Goal: Task Accomplishment & Management: Complete application form

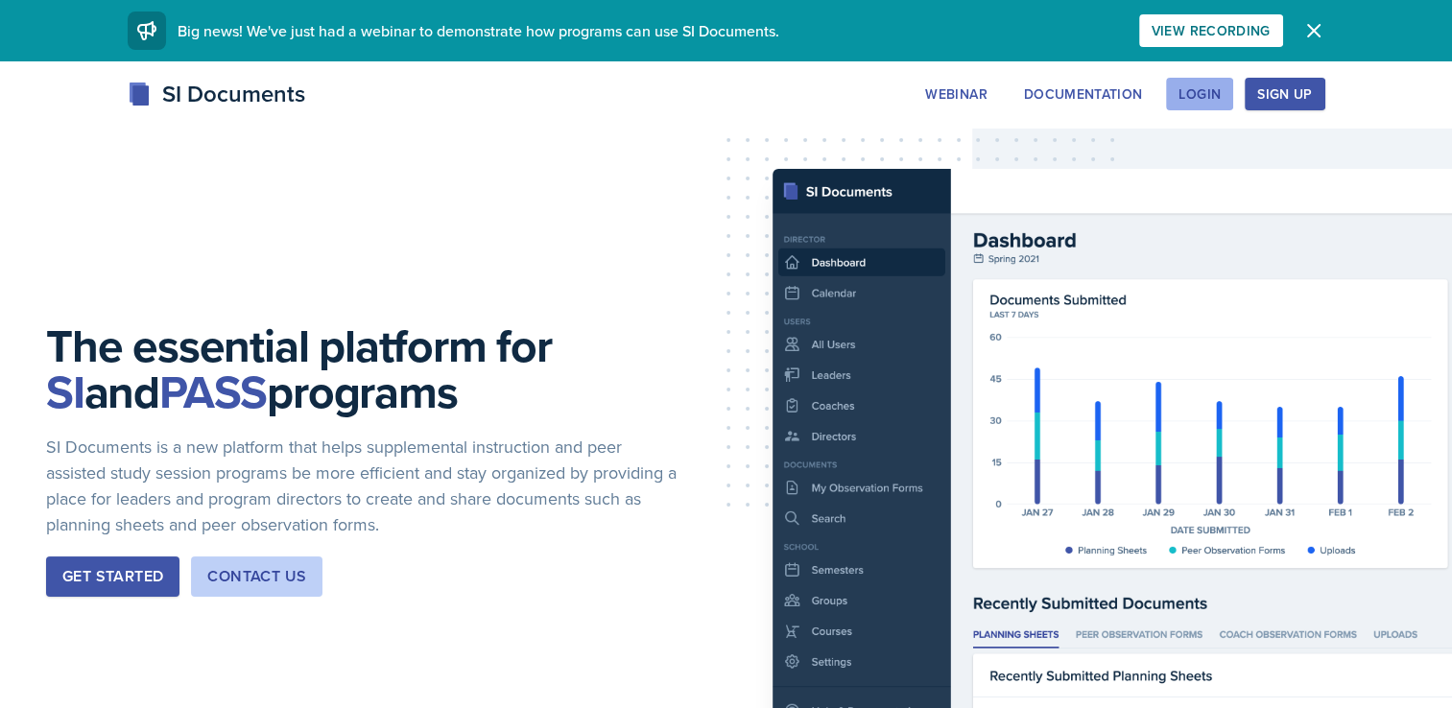
click at [1193, 94] on div "Login" at bounding box center [1199, 93] width 42 height 15
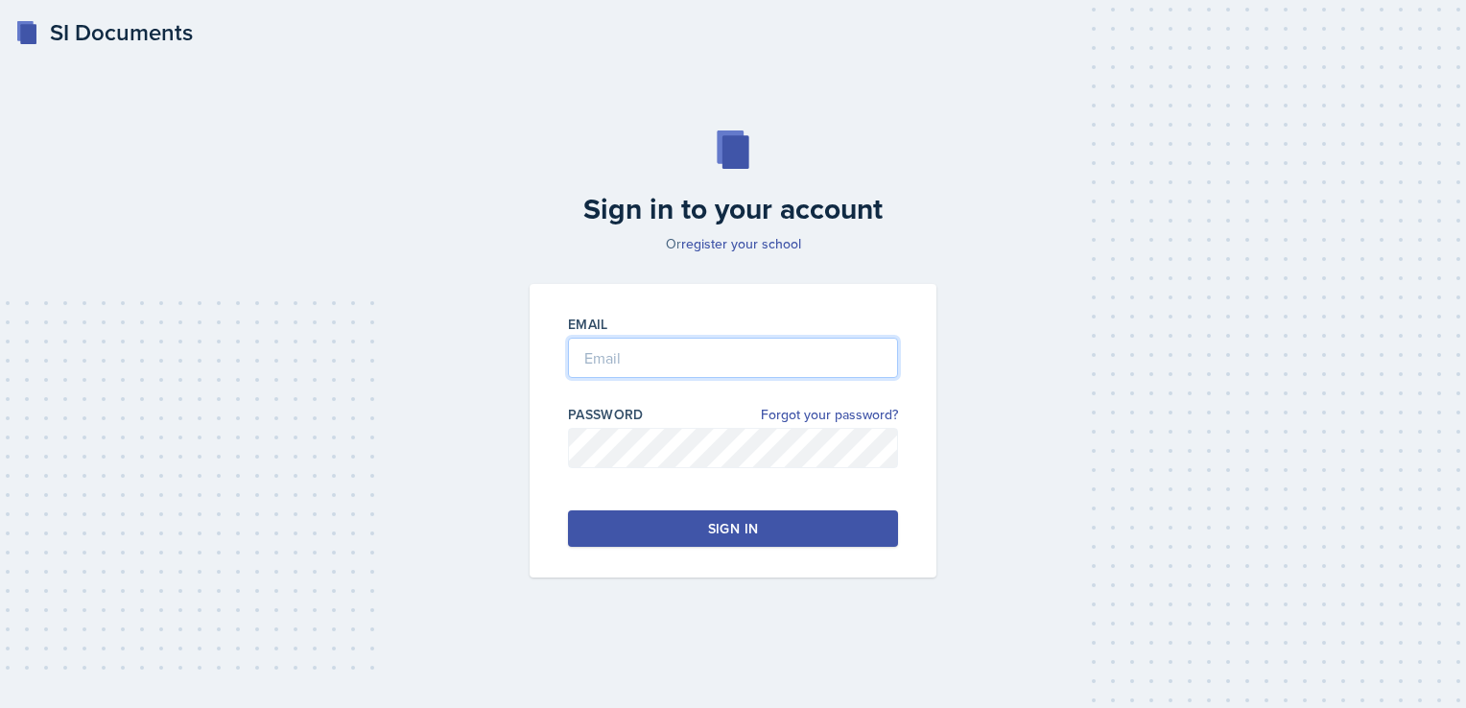
type input "[EMAIL_ADDRESS][DOMAIN_NAME]"
click at [770, 535] on button "Sign in" at bounding box center [733, 529] width 330 height 36
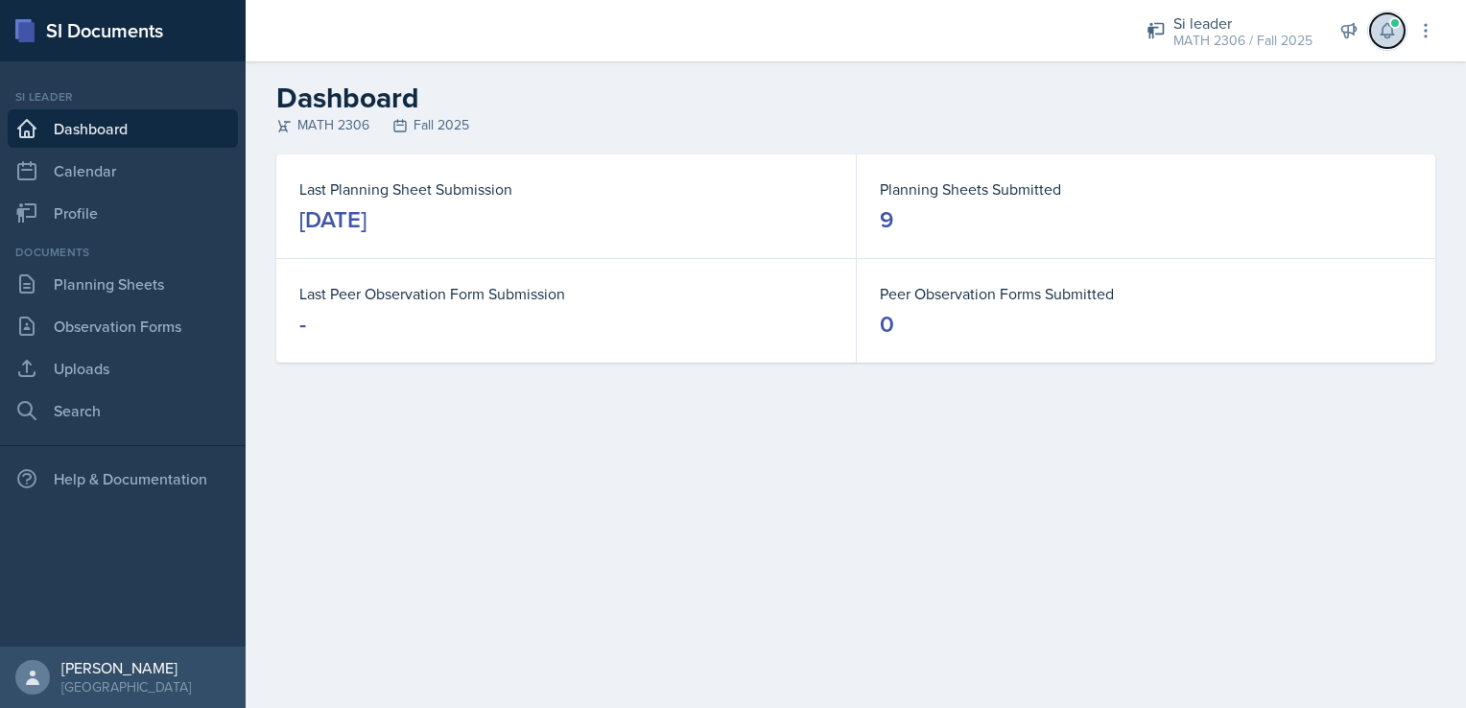
click at [1393, 33] on icon at bounding box center [1387, 30] width 19 height 19
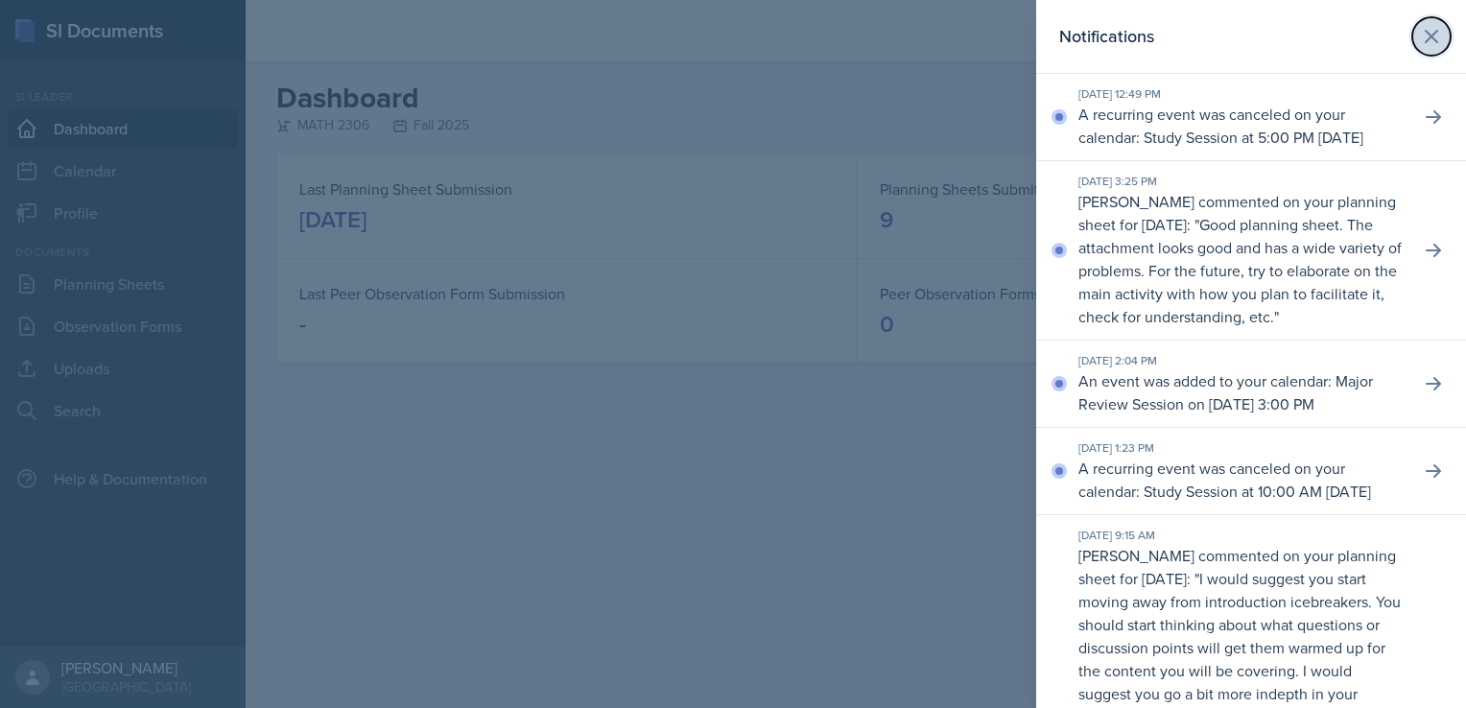
click at [1426, 39] on icon at bounding box center [1432, 37] width 12 height 12
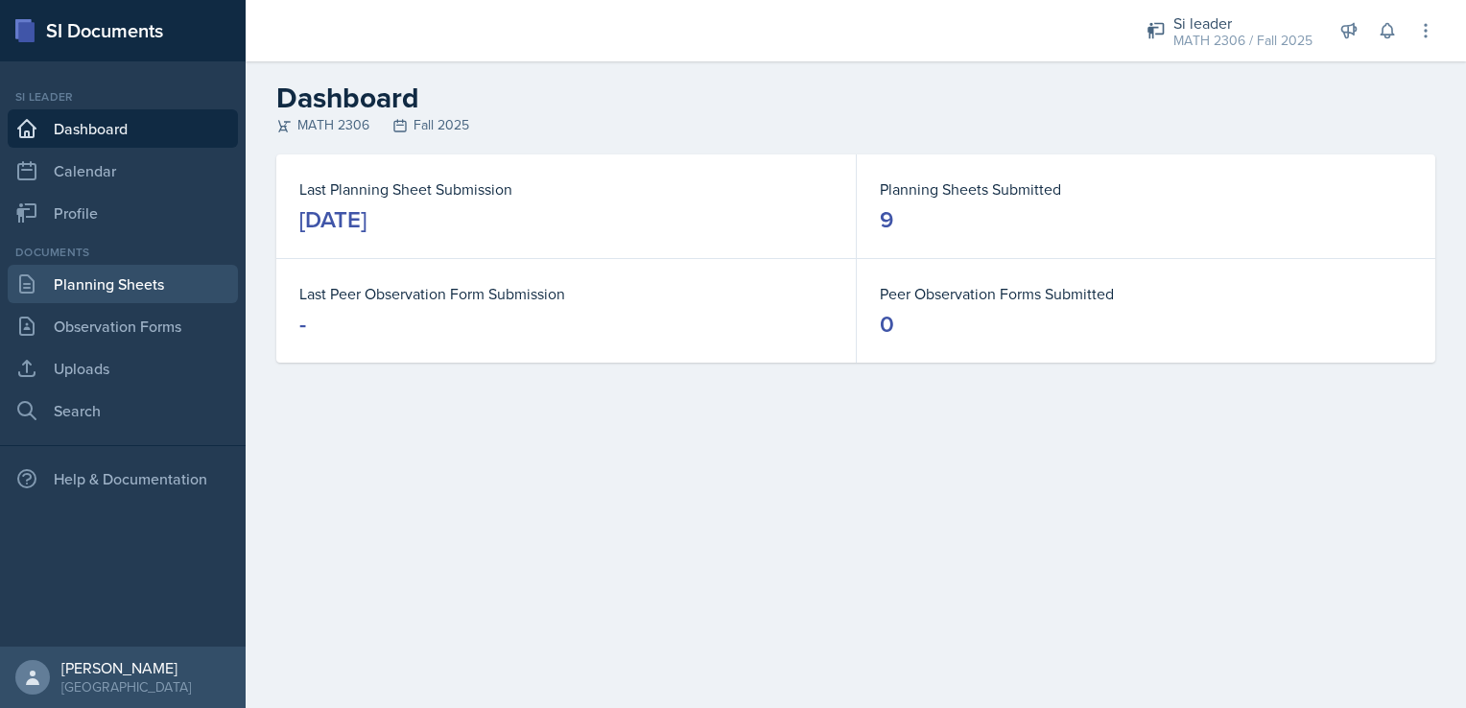
click at [132, 299] on link "Planning Sheets" at bounding box center [123, 284] width 230 height 38
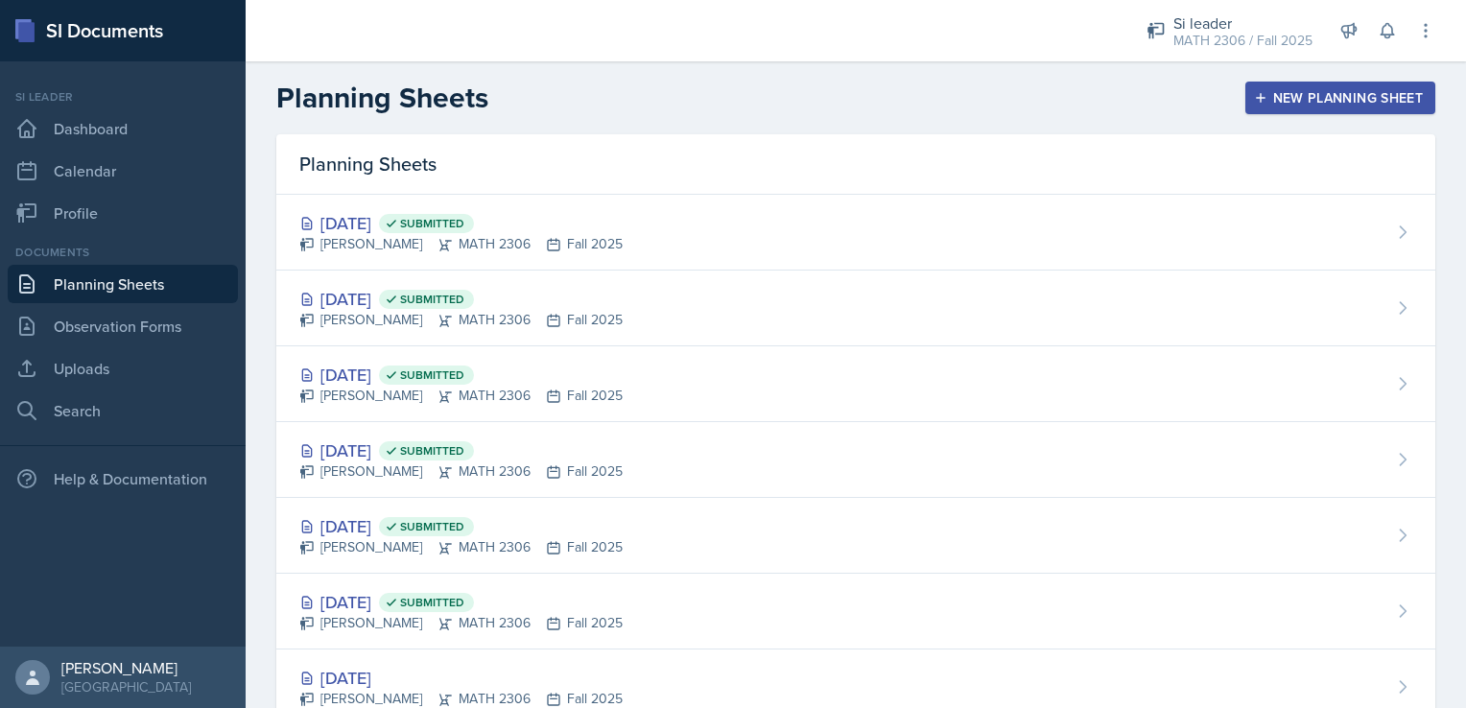
click at [1383, 72] on header "Planning Sheets New Planning Sheet" at bounding box center [856, 97] width 1221 height 73
click at [1385, 97] on div "New Planning Sheet" at bounding box center [1340, 97] width 165 height 15
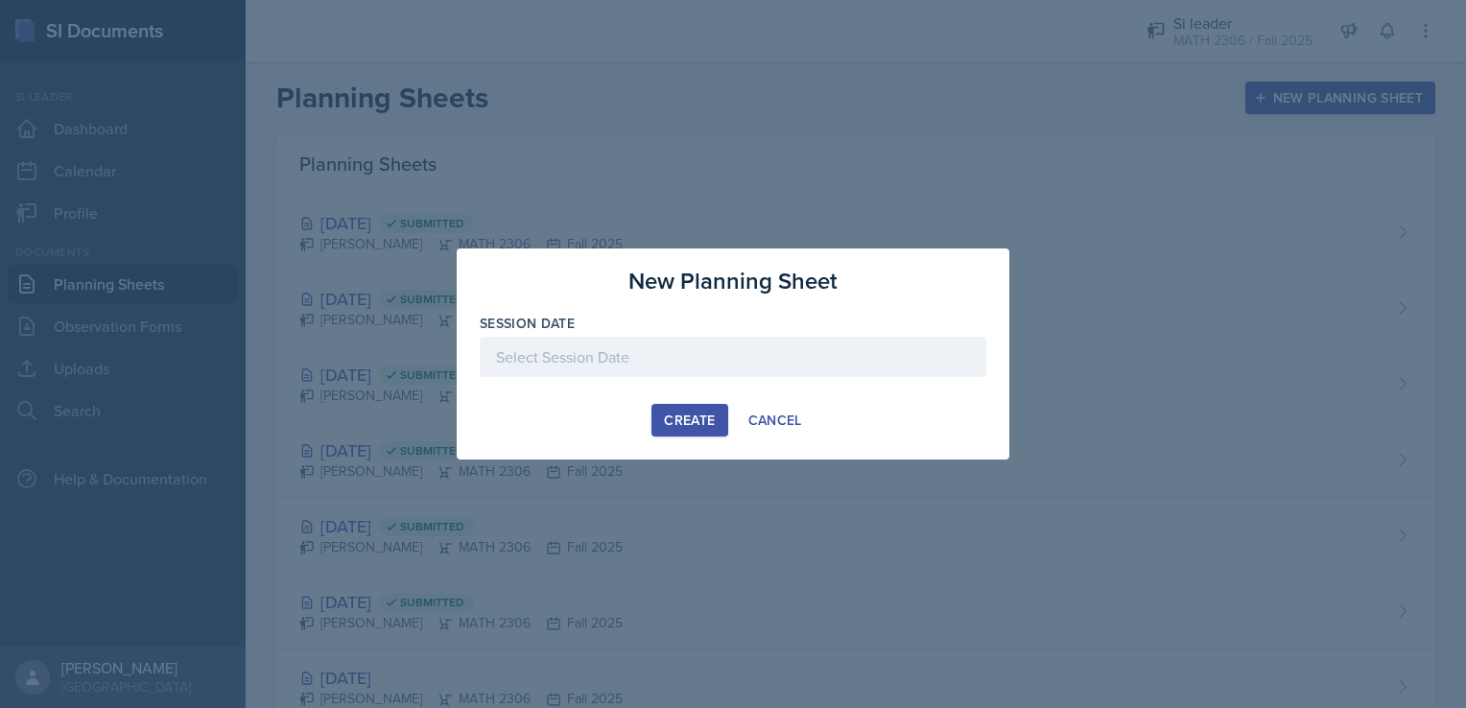
click at [848, 363] on div at bounding box center [733, 357] width 507 height 40
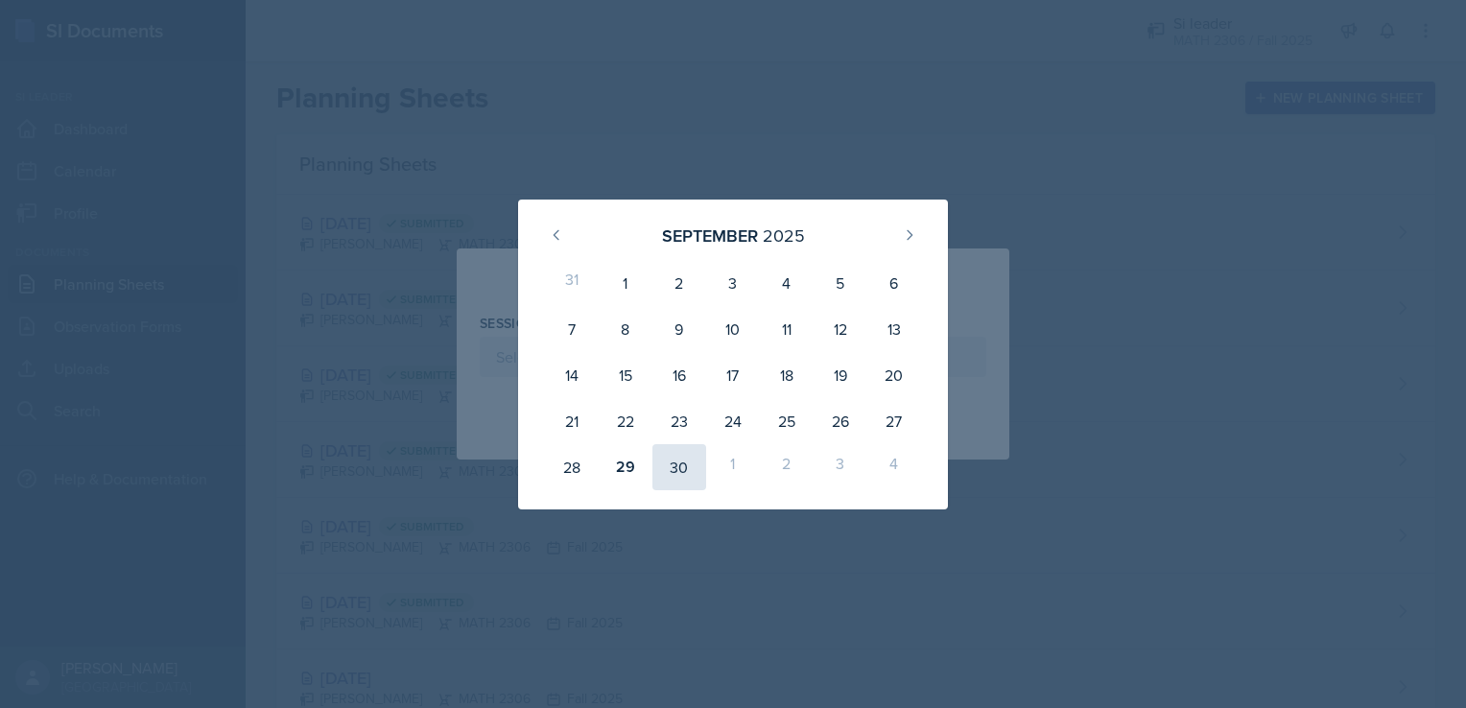
click at [675, 474] on div "30" at bounding box center [680, 467] width 54 height 46
type input "[DATE]"
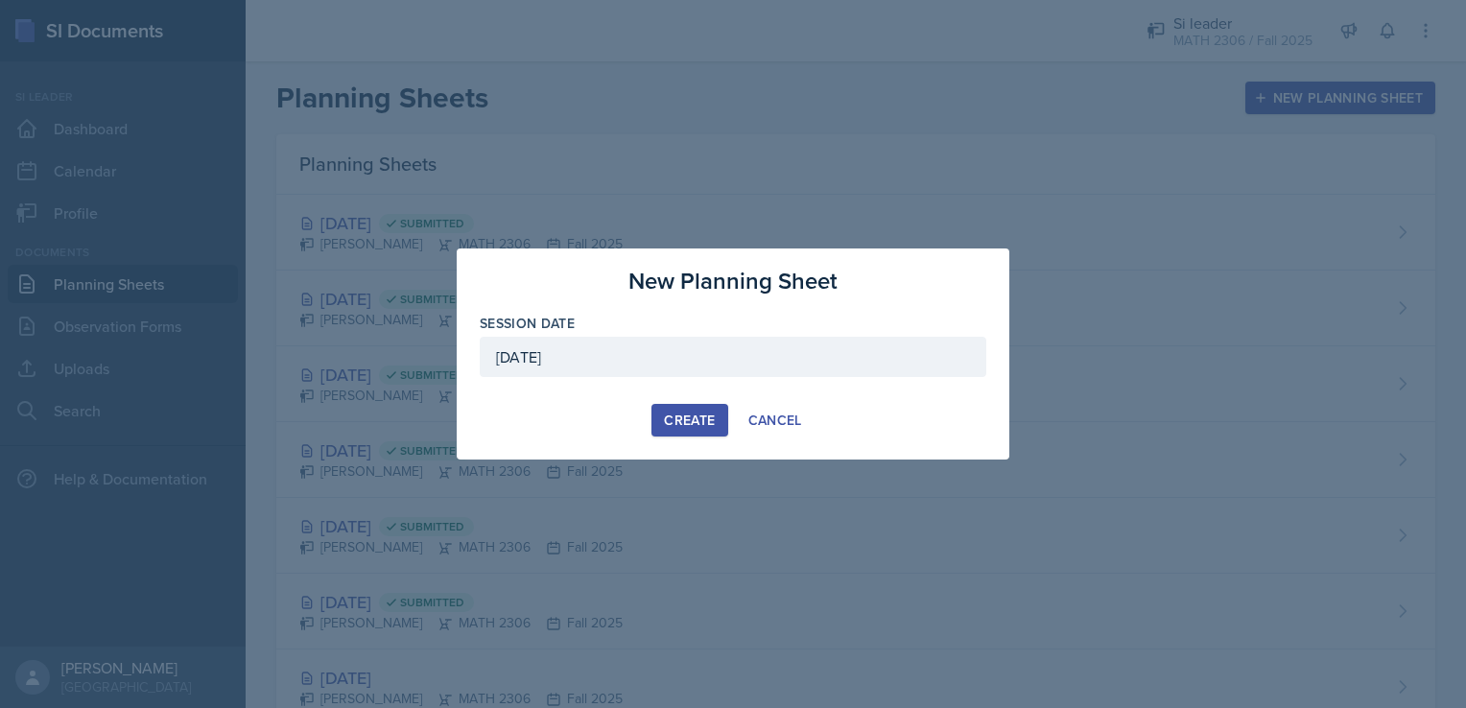
click at [693, 421] on div "Create" at bounding box center [689, 420] width 51 height 15
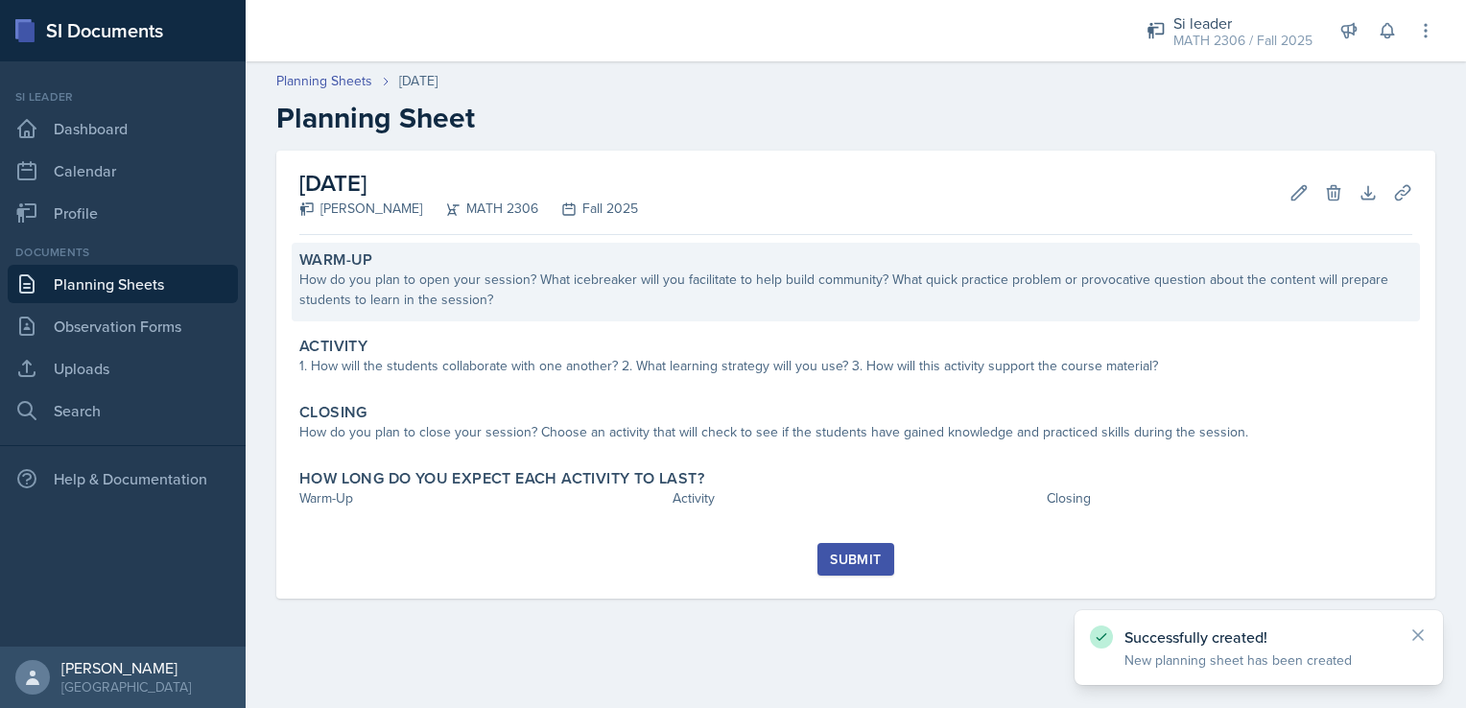
click at [537, 314] on div "Warm-Up How do you plan to open your session? What icebreaker will you facilita…" at bounding box center [856, 282] width 1128 height 79
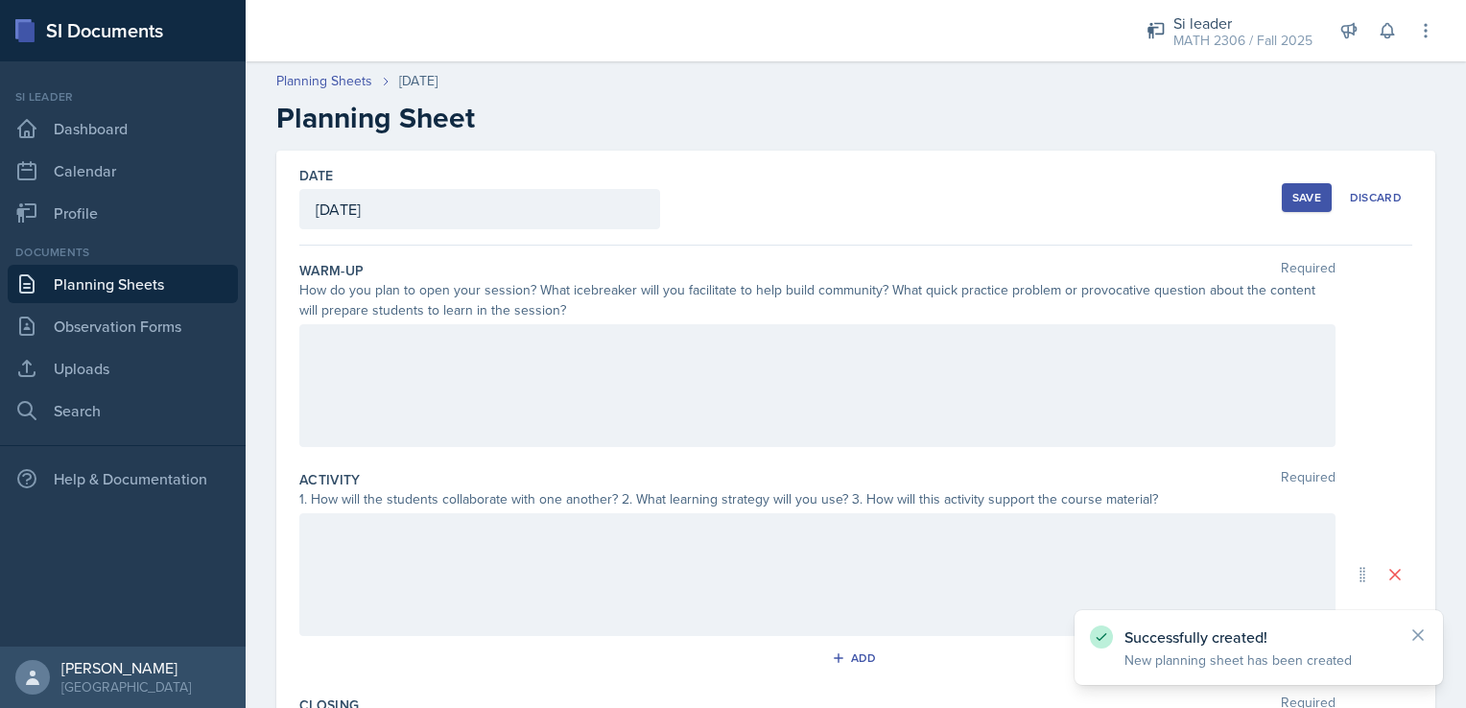
click at [510, 356] on div at bounding box center [817, 385] width 1036 height 123
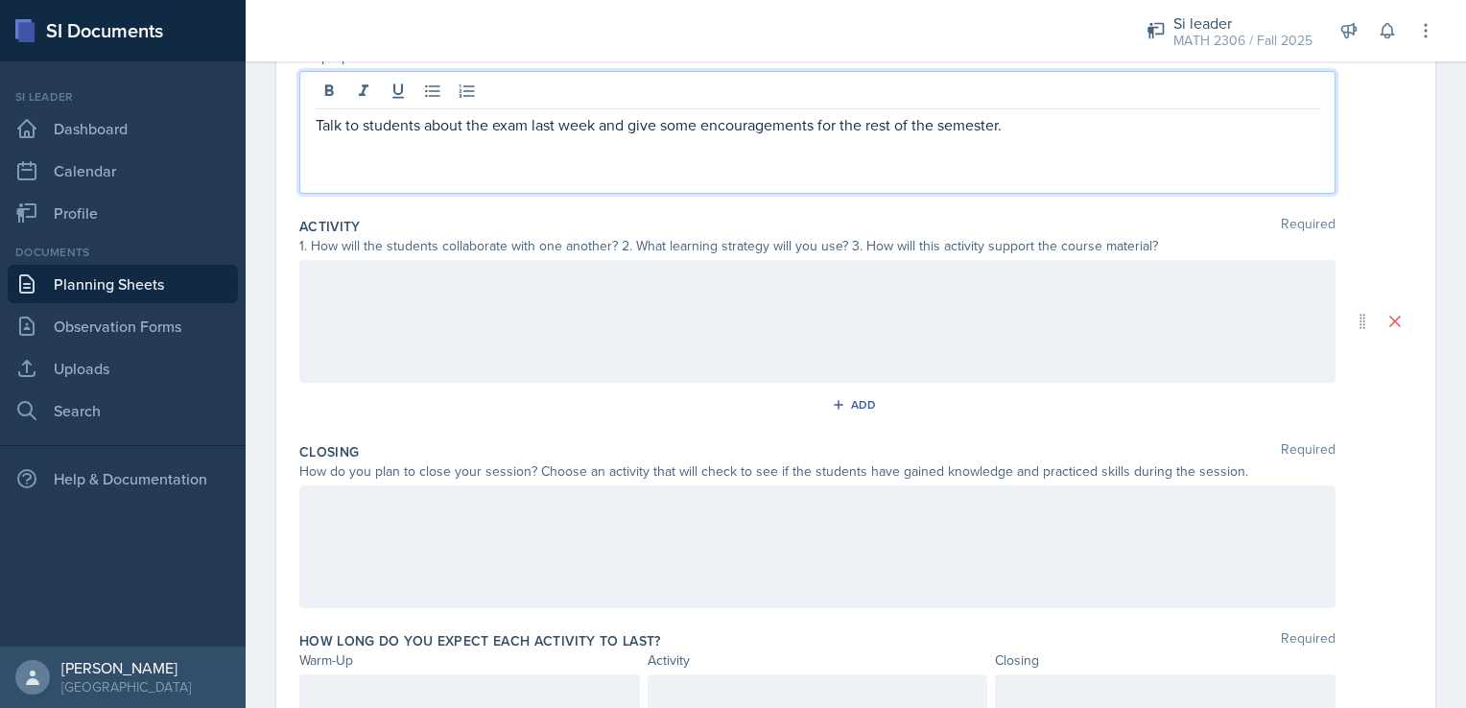
scroll to position [253, 0]
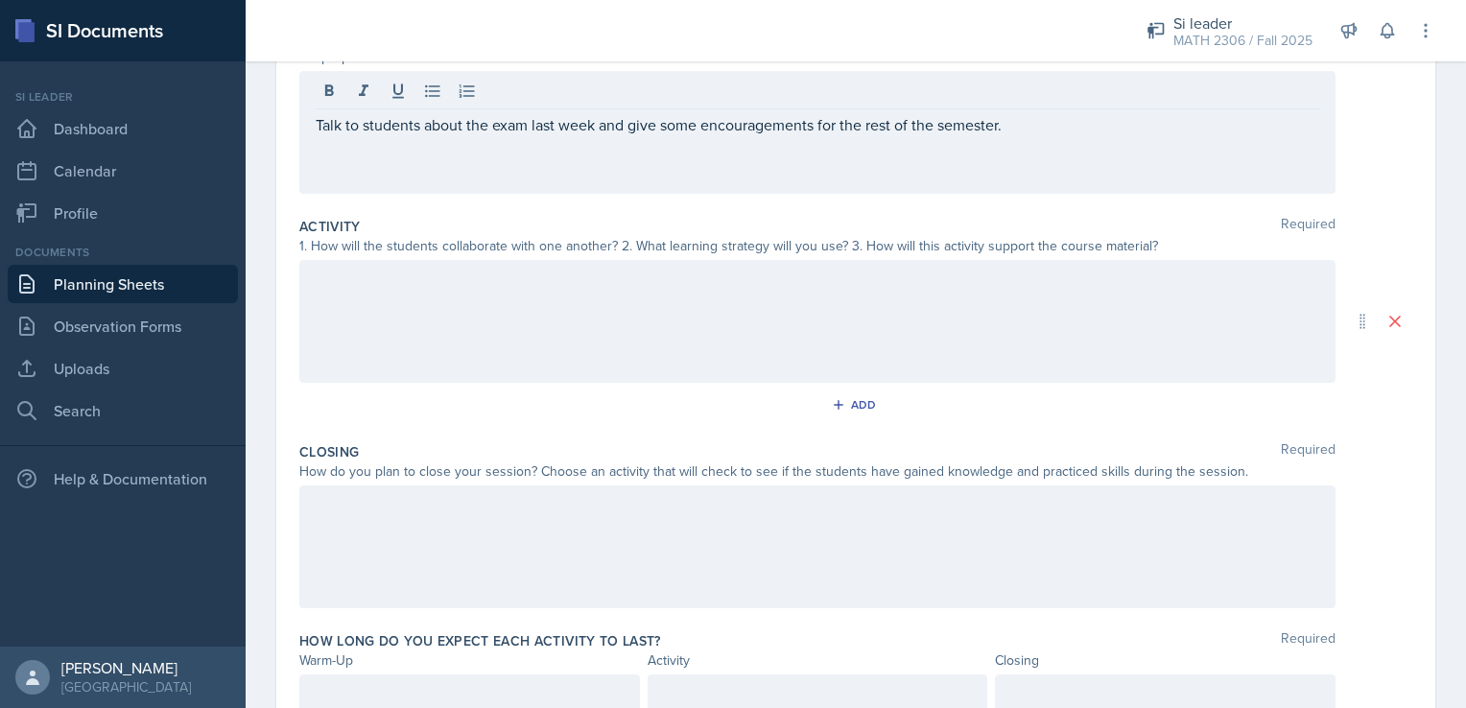
click at [993, 321] on div at bounding box center [817, 321] width 1036 height 123
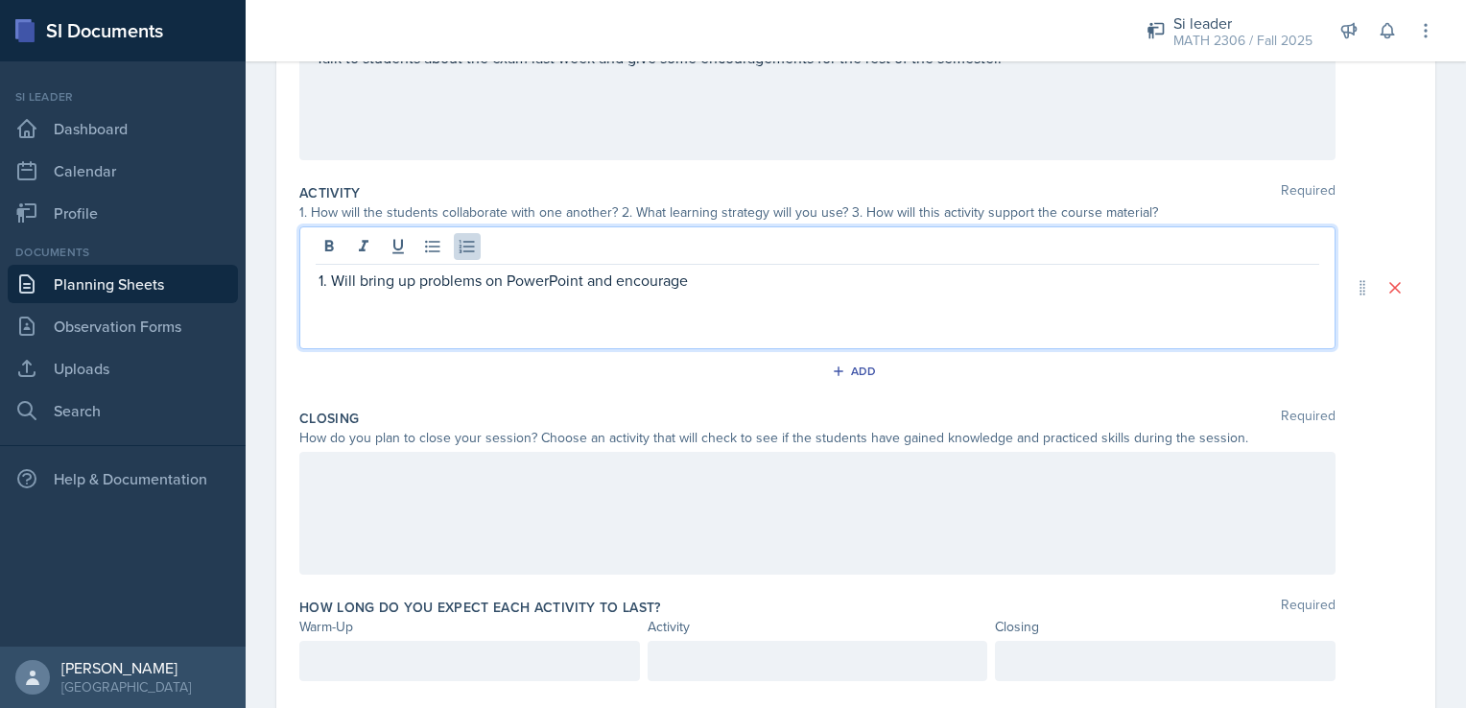
click at [793, 305] on div "Will bring up problems on PowerPoint and encourage" at bounding box center [817, 287] width 1036 height 123
click at [765, 279] on p "Will bring up problems on PowerPoint and encourage" at bounding box center [825, 280] width 988 height 23
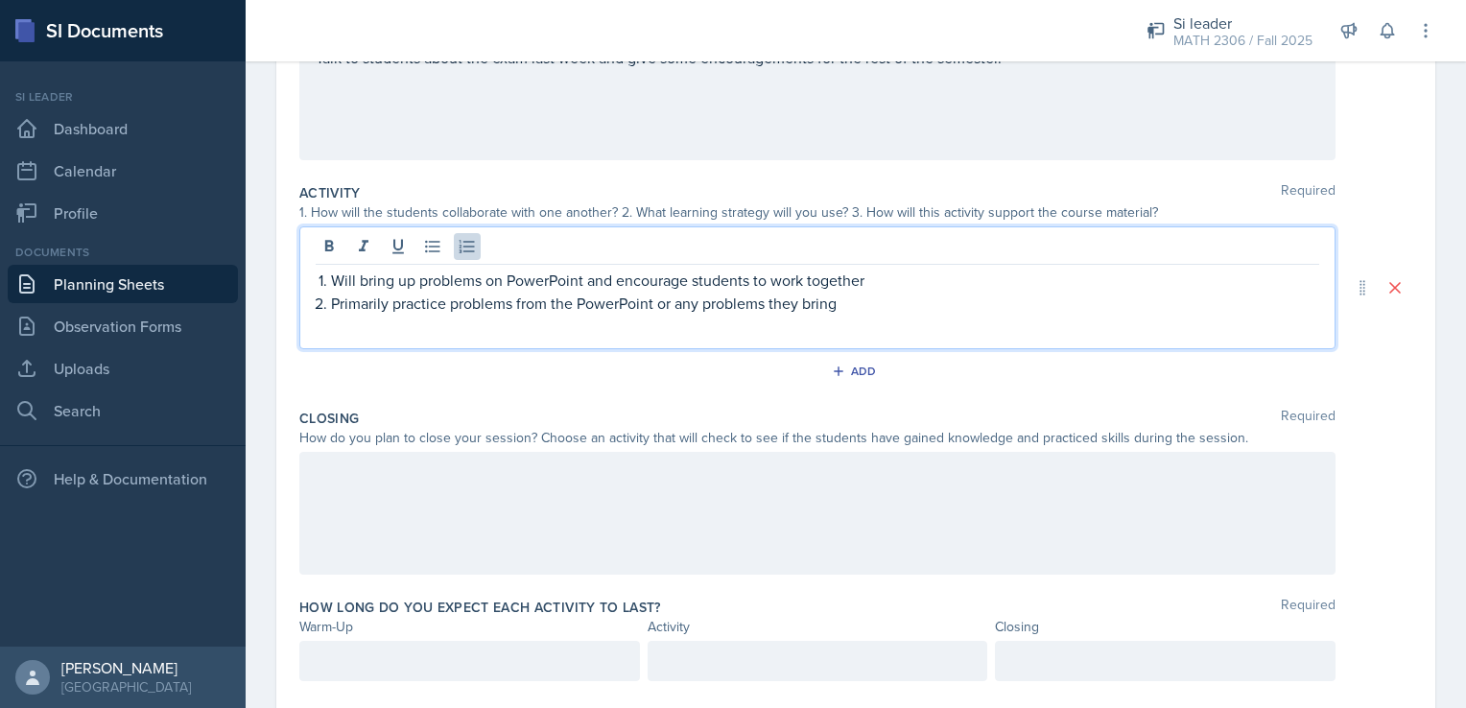
click at [882, 309] on p "Primarily practice problems from the PowerPoint or any problems they bring" at bounding box center [825, 303] width 988 height 23
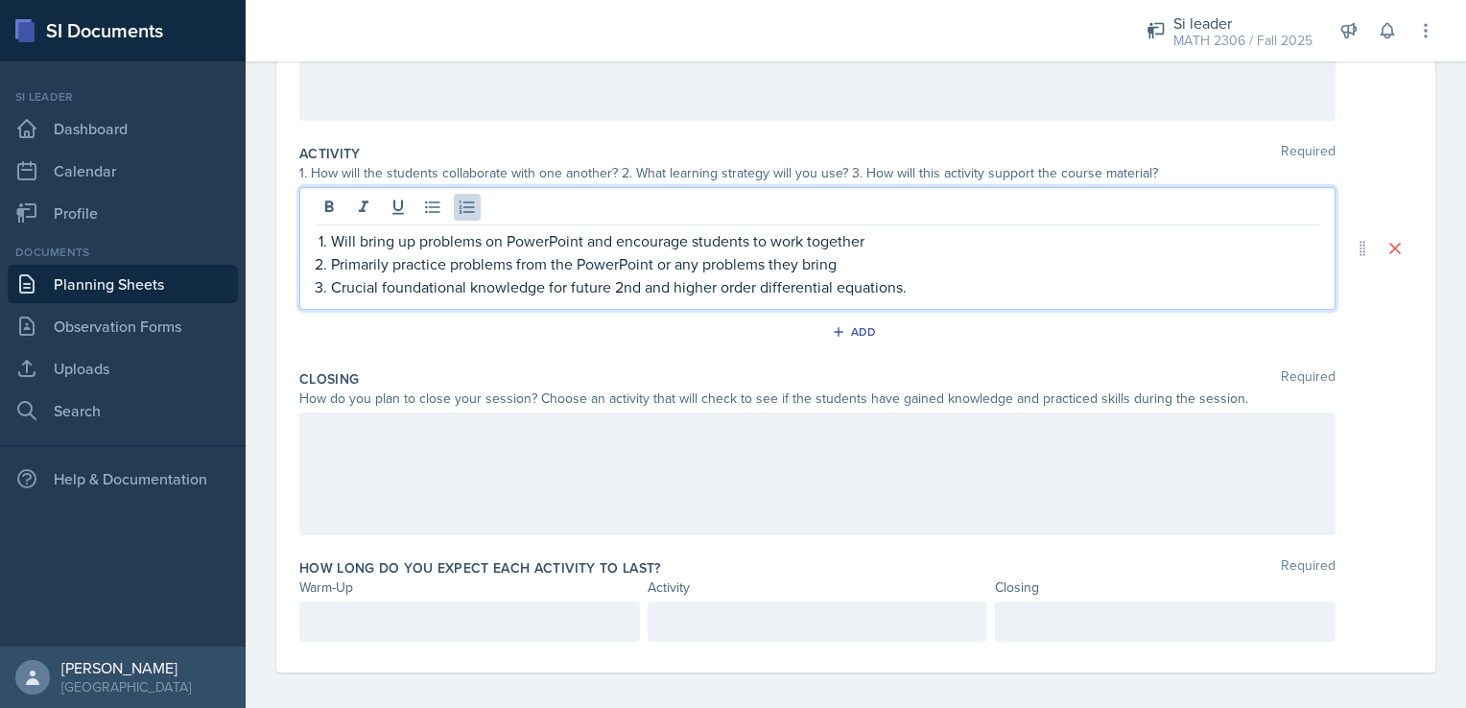
scroll to position [335, 0]
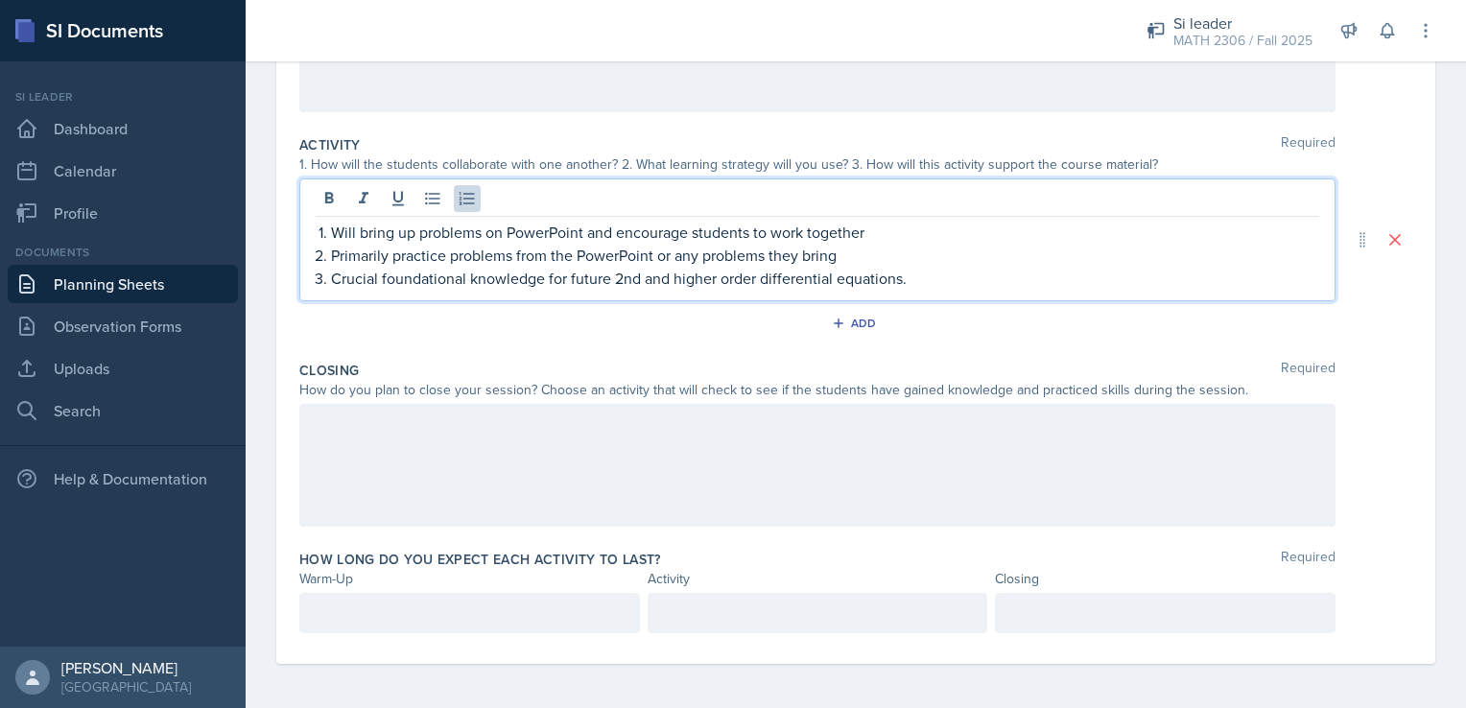
click at [829, 463] on div at bounding box center [817, 465] width 1036 height 123
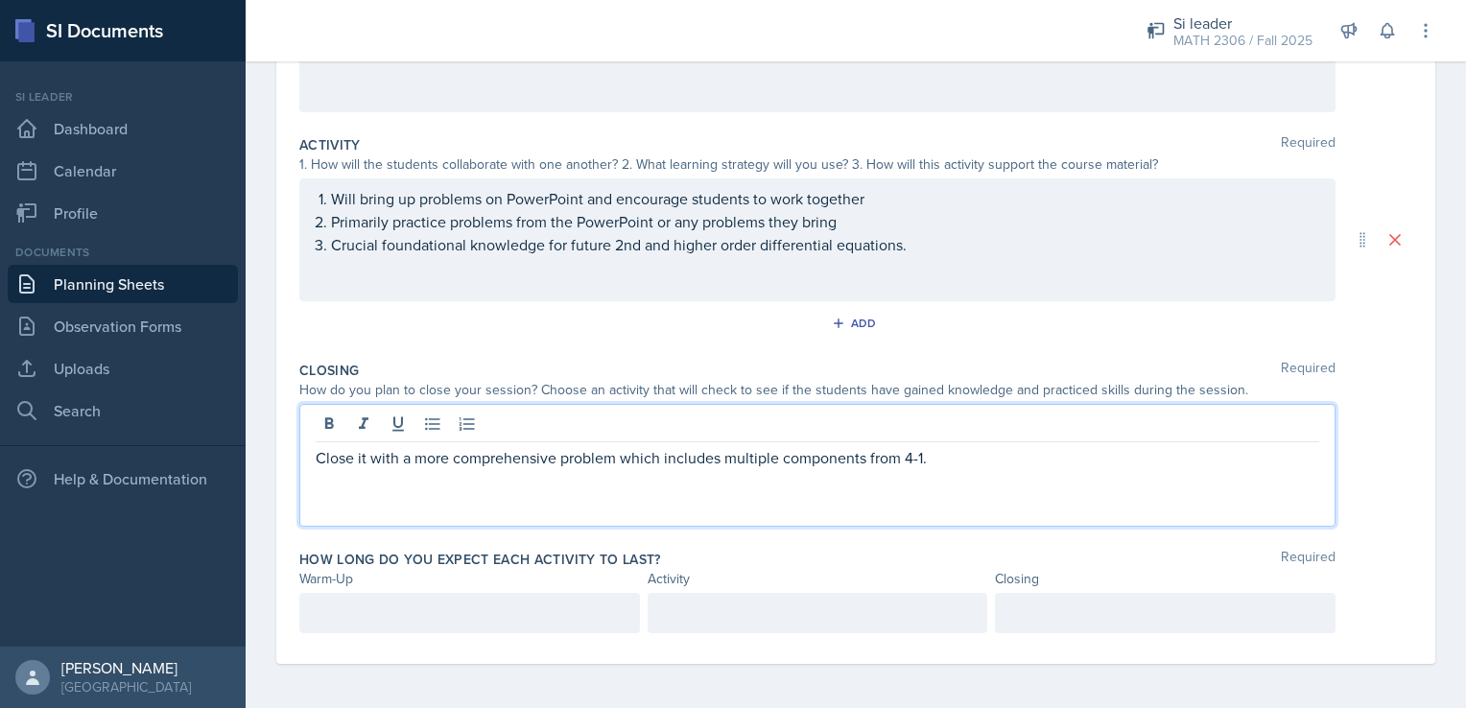
click at [481, 598] on div at bounding box center [469, 613] width 341 height 40
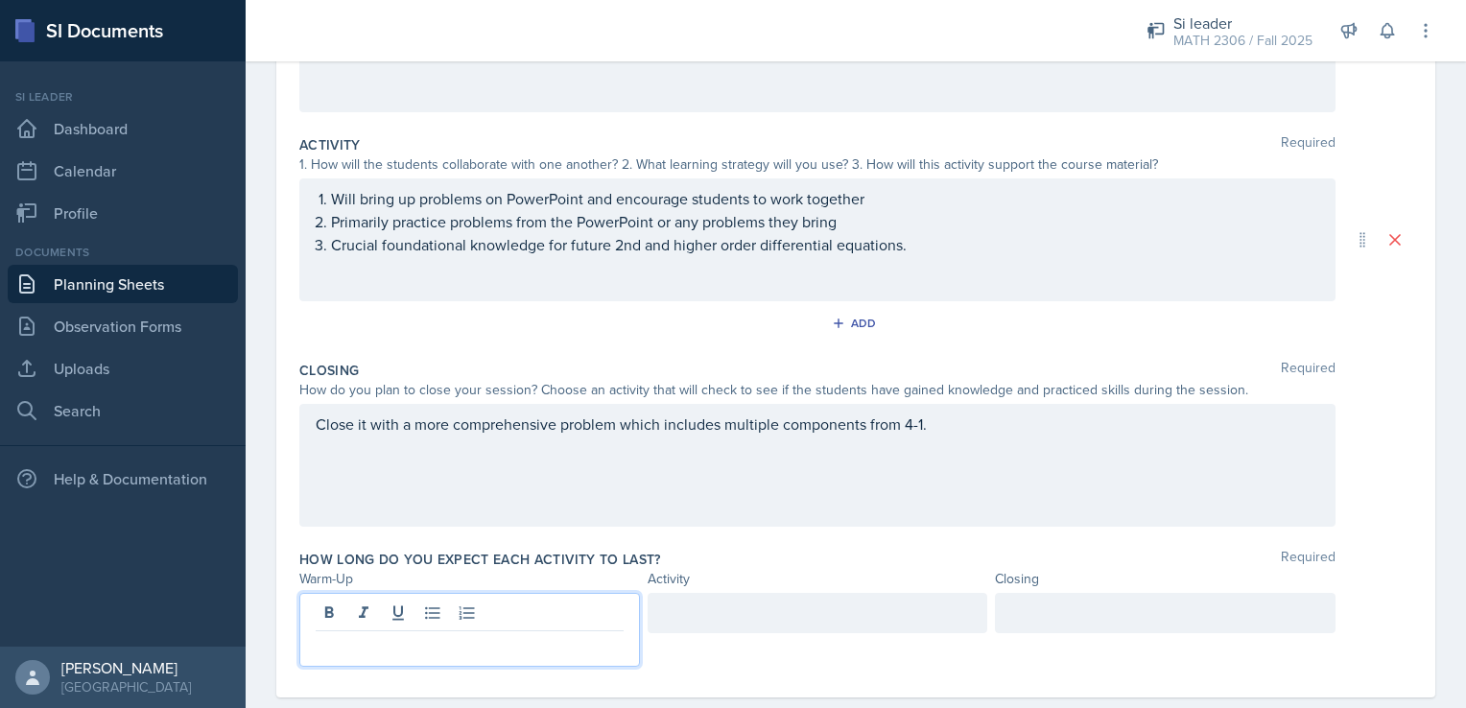
scroll to position [368, 0]
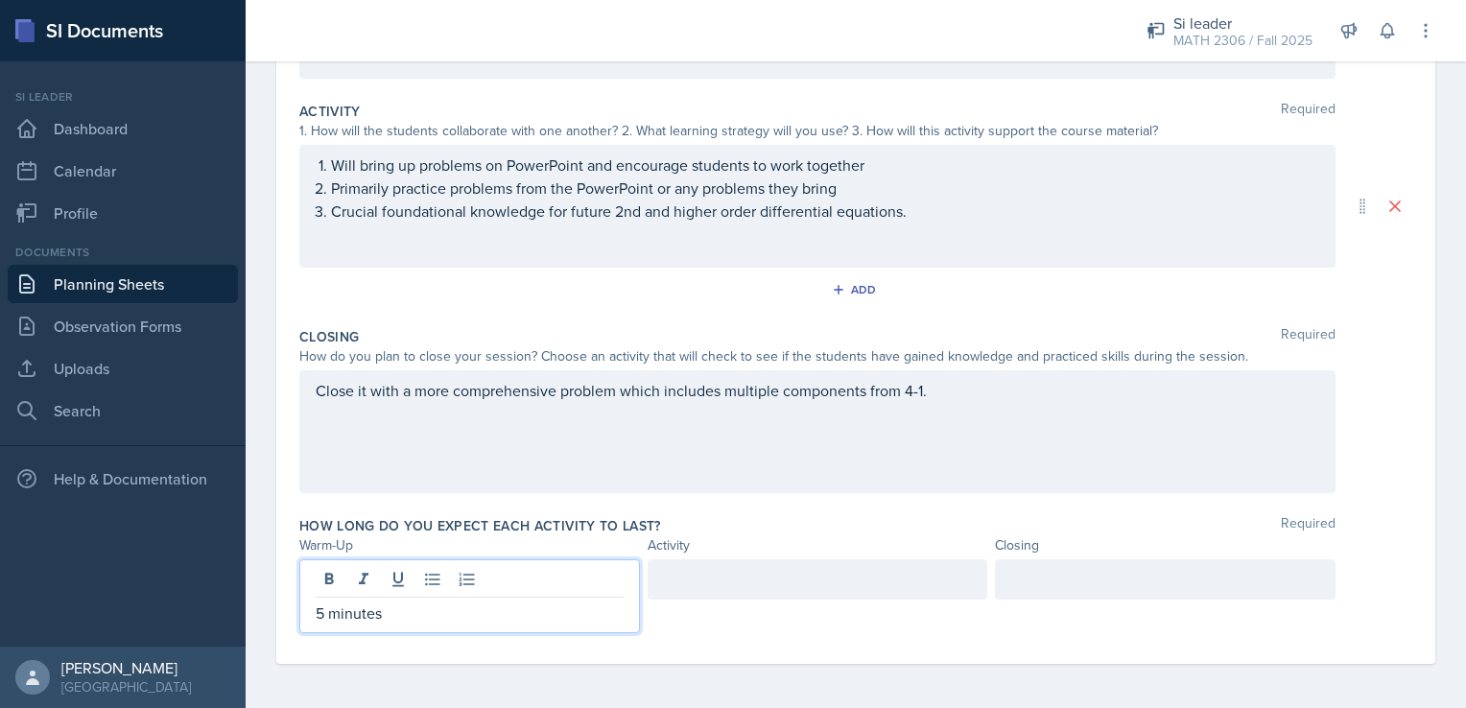
click at [661, 587] on div at bounding box center [818, 579] width 341 height 40
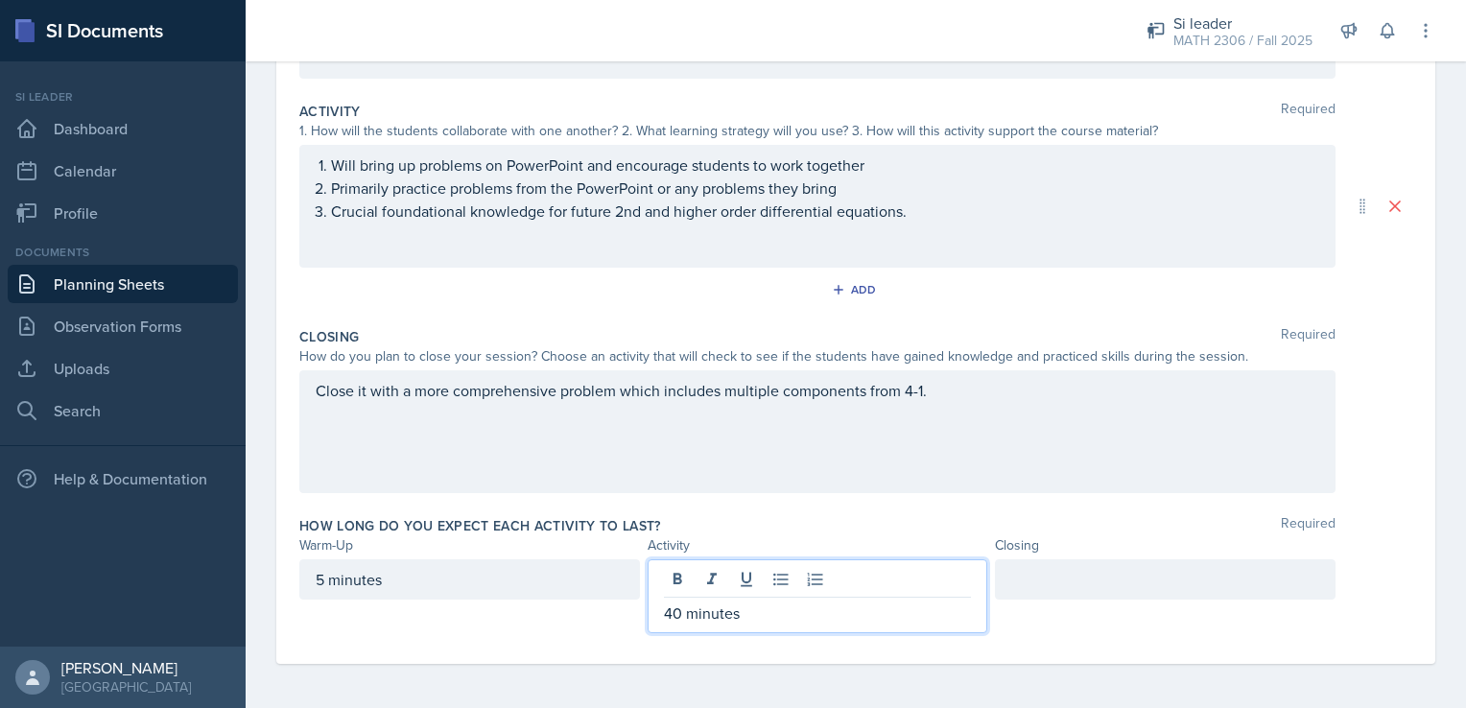
click at [1017, 577] on div at bounding box center [1165, 579] width 341 height 40
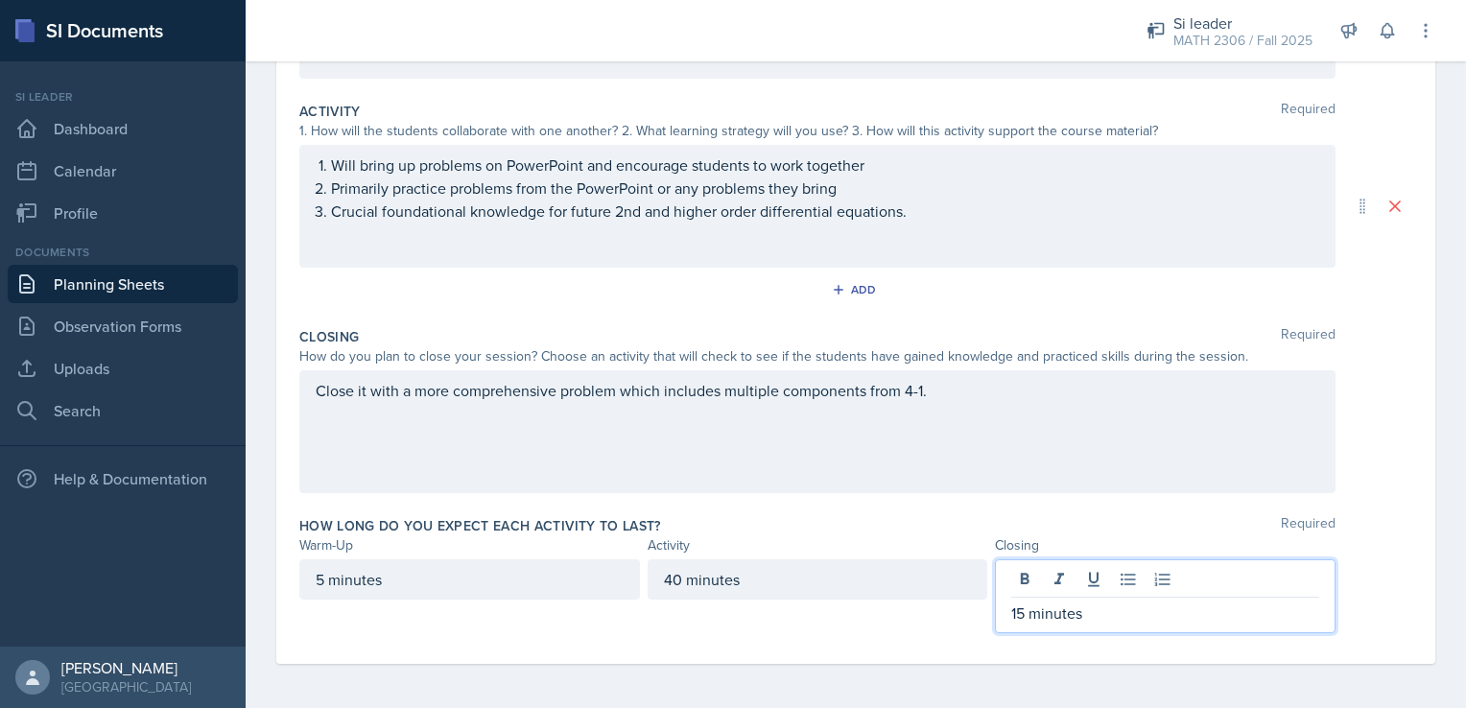
scroll to position [0, 0]
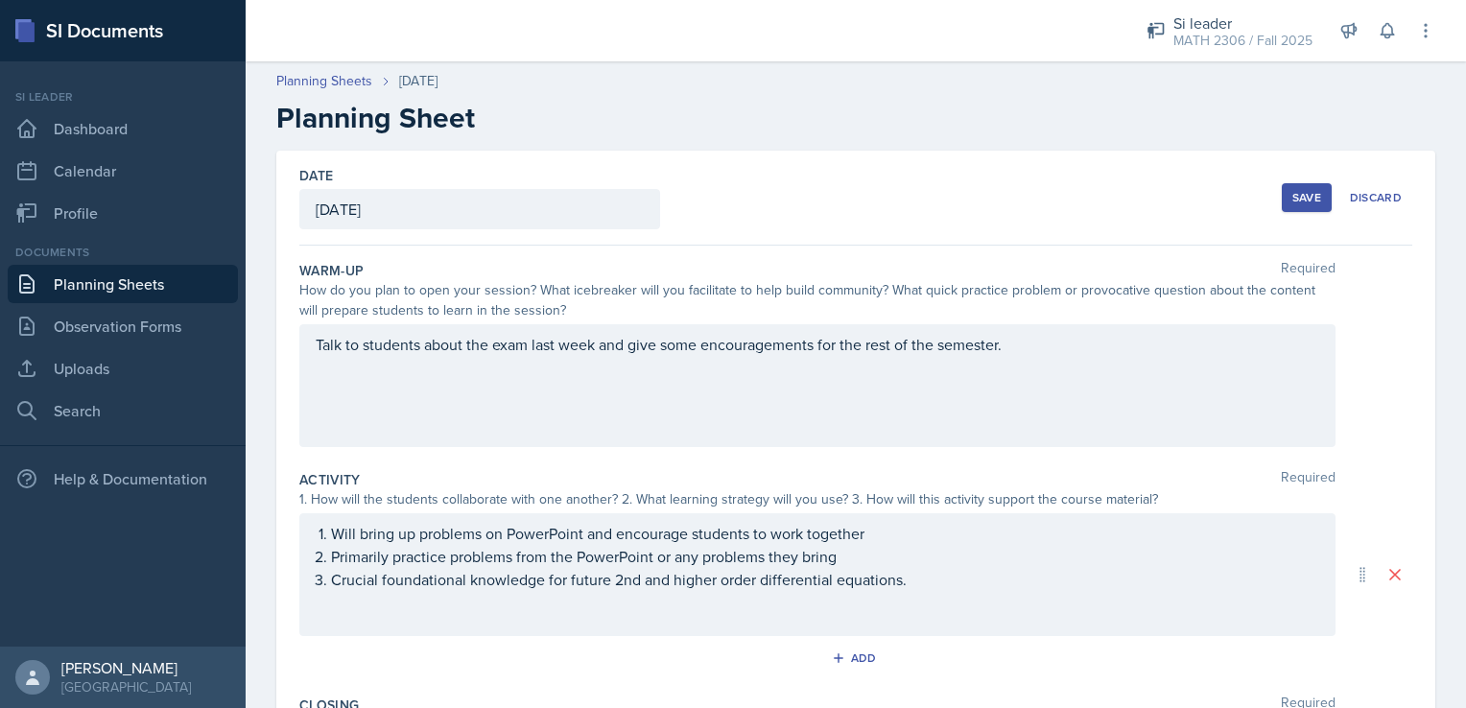
click at [1282, 209] on button "Save" at bounding box center [1307, 197] width 50 height 29
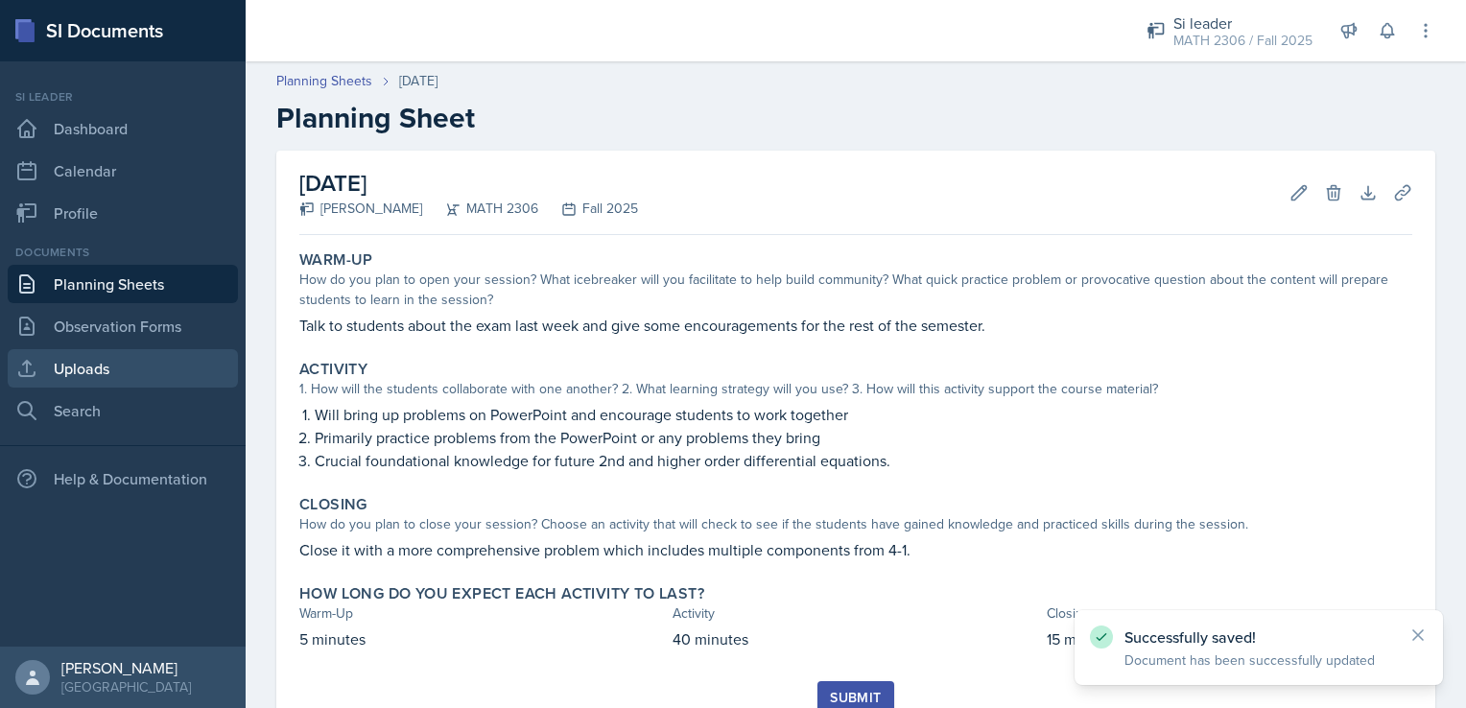
click at [114, 369] on link "Uploads" at bounding box center [123, 368] width 230 height 38
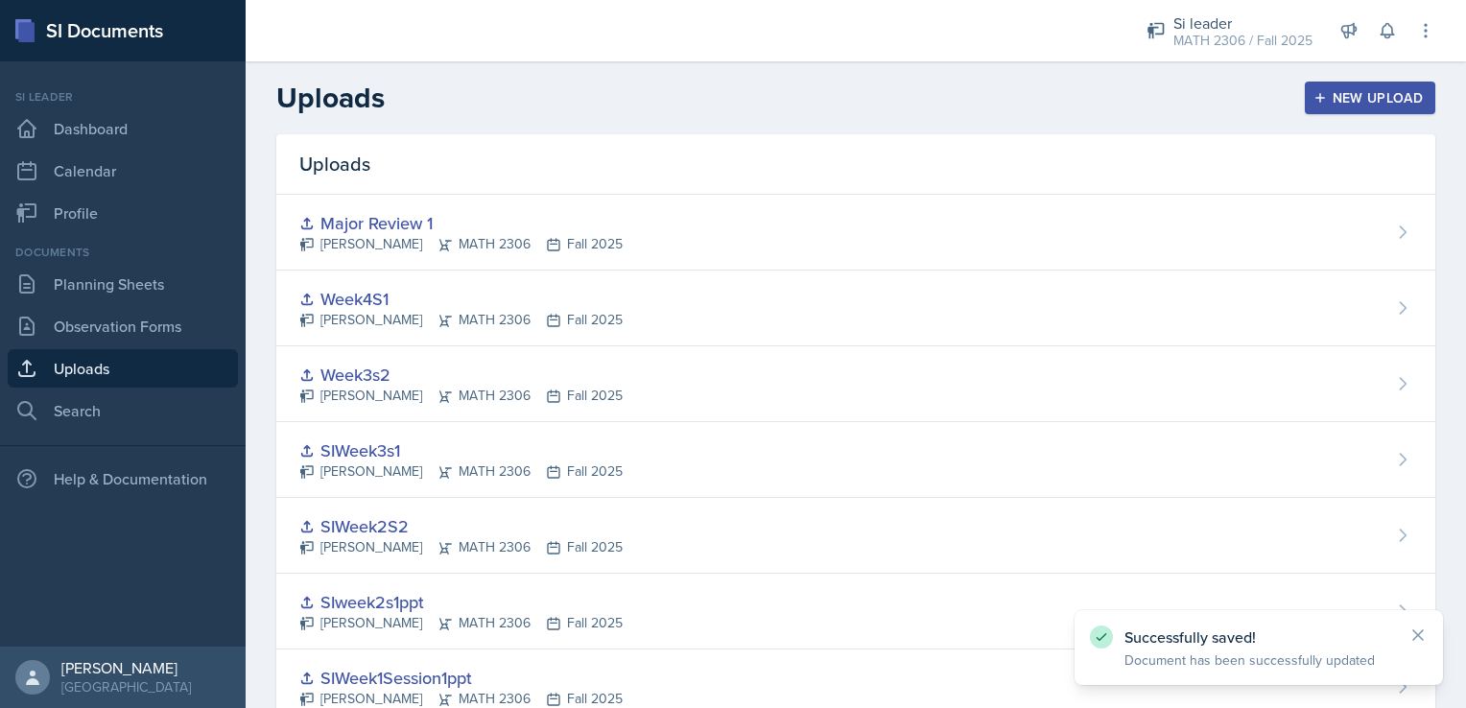
click at [1382, 94] on div "New Upload" at bounding box center [1371, 97] width 107 height 15
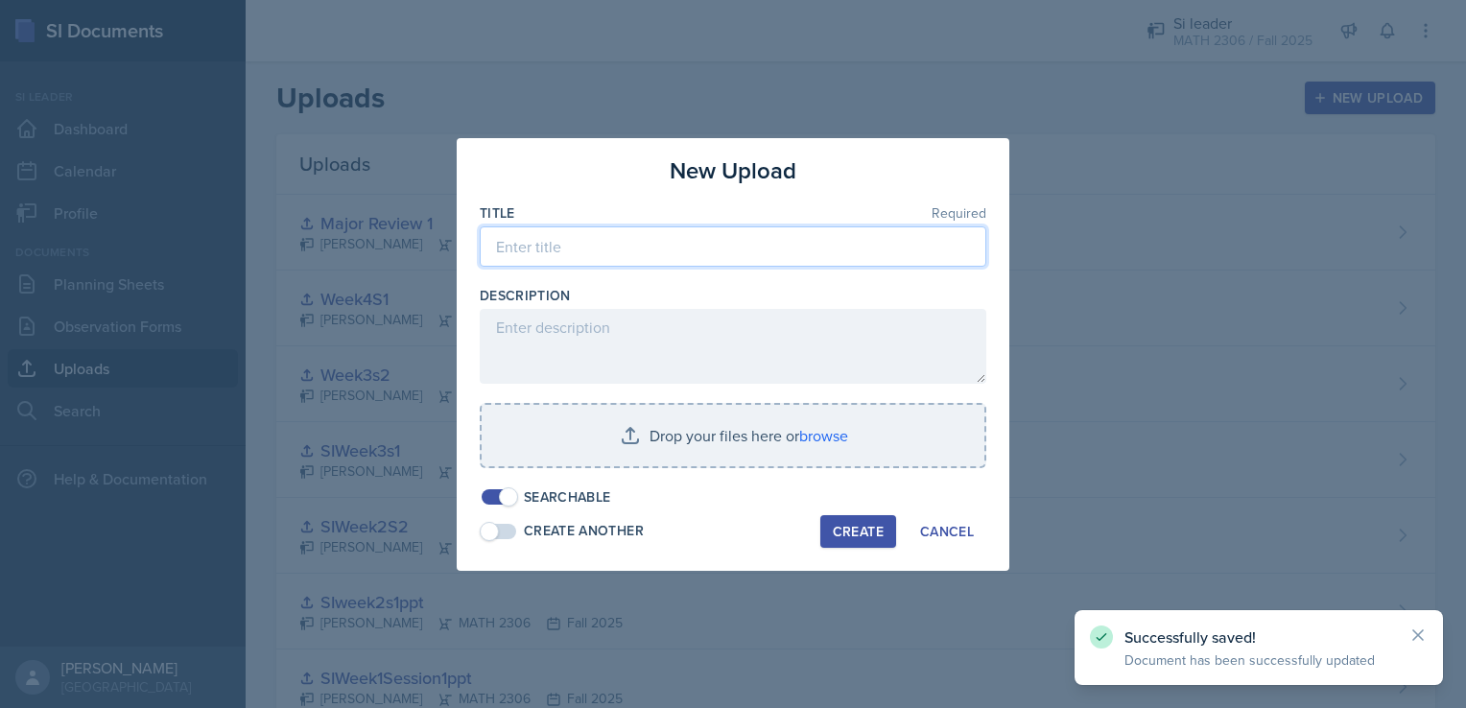
click at [599, 249] on input at bounding box center [733, 246] width 507 height 40
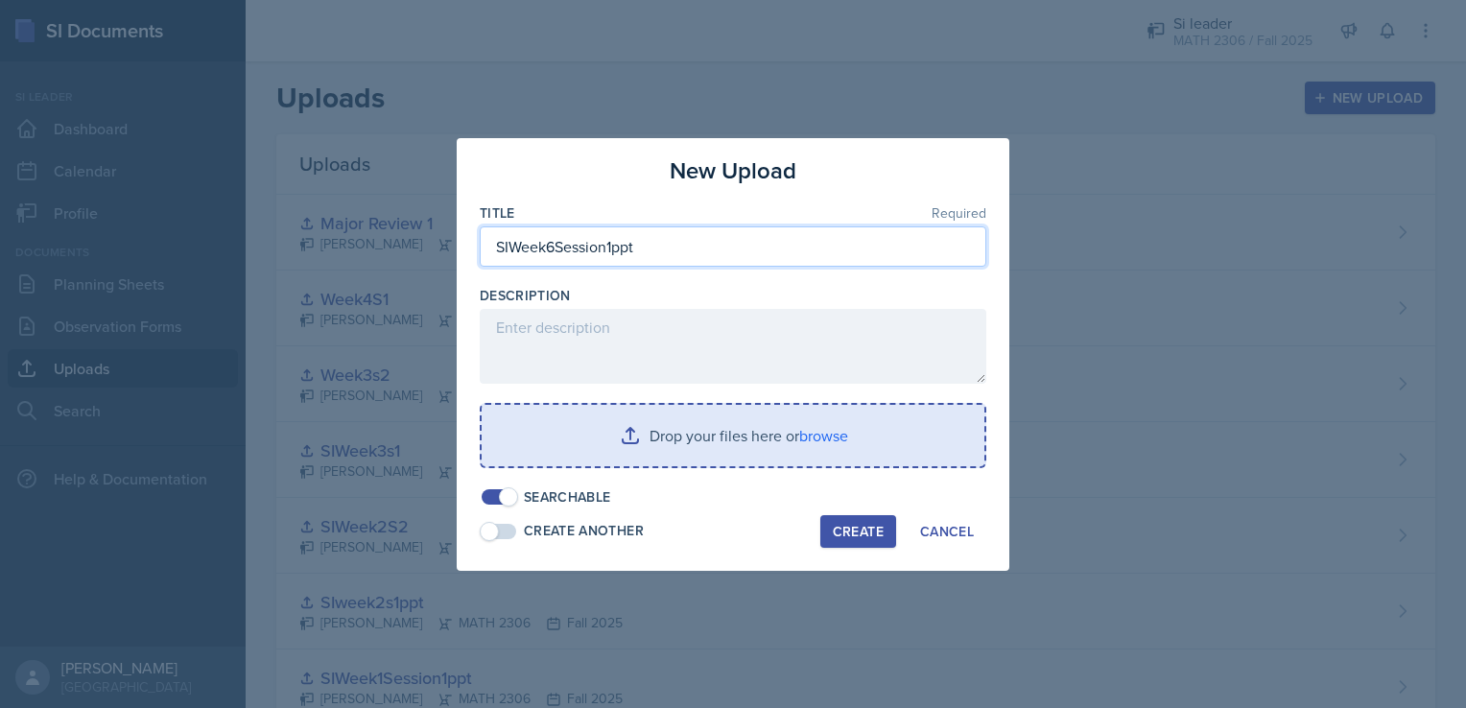
type input "SIWeek6Session1ppt"
click at [660, 413] on input "file" at bounding box center [733, 435] width 503 height 61
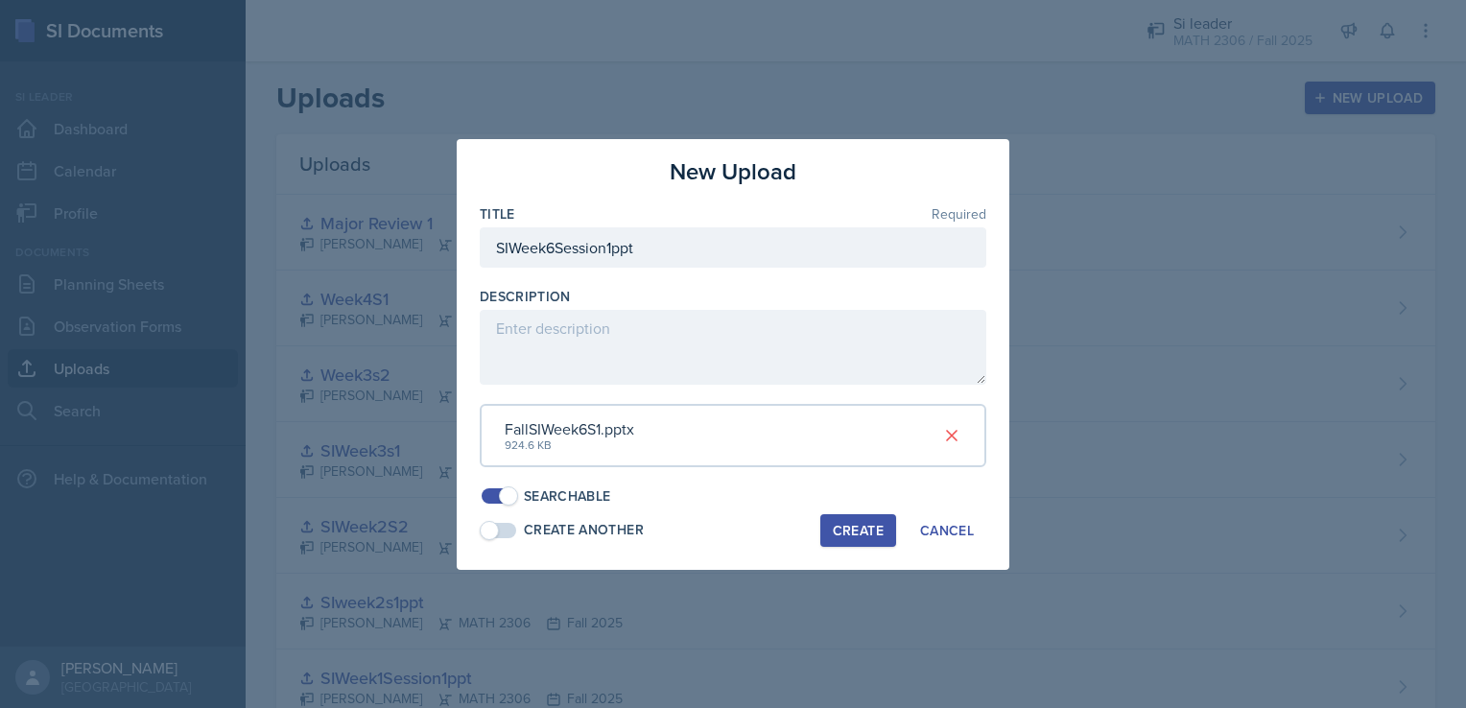
click at [845, 526] on div "Create" at bounding box center [858, 530] width 51 height 15
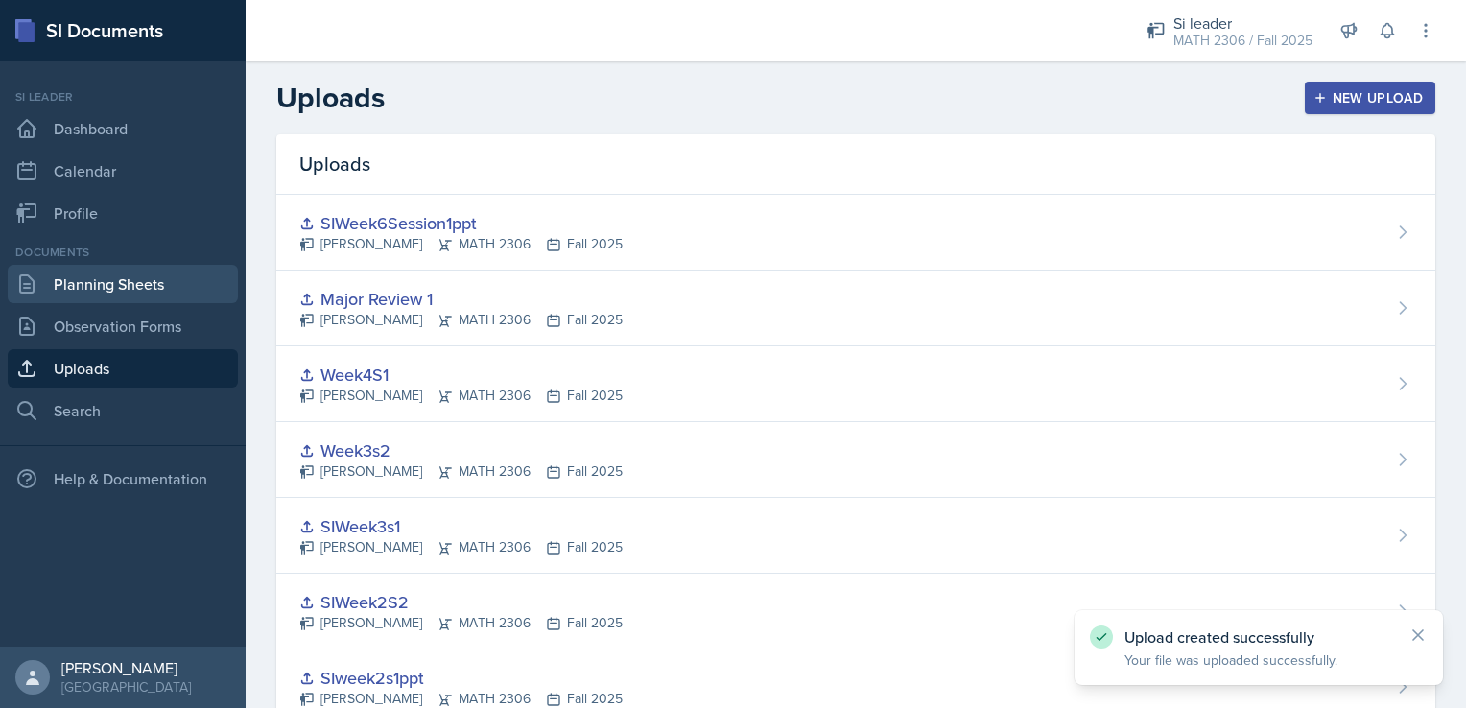
click at [136, 273] on link "Planning Sheets" at bounding box center [123, 284] width 230 height 38
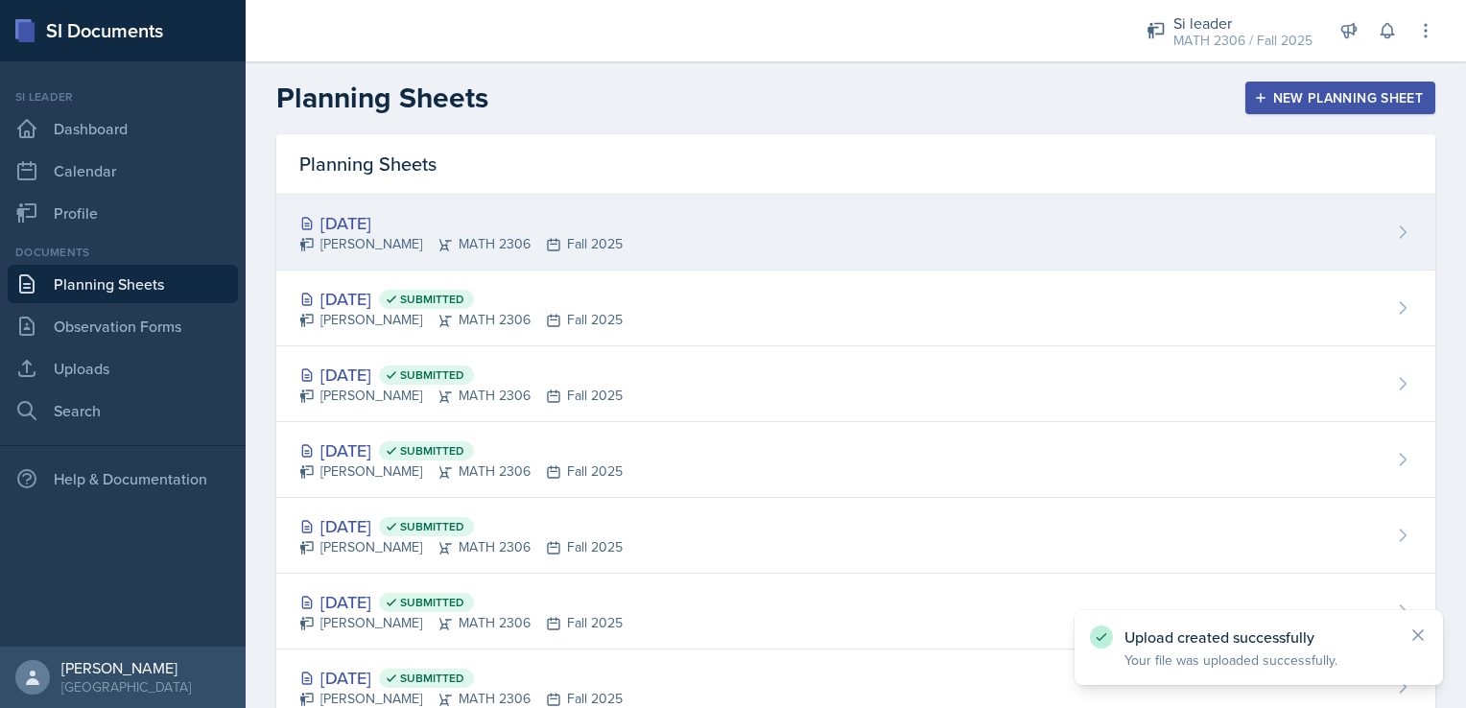
click at [525, 202] on div "[DATE] [PERSON_NAME] MATH 2306 Fall 2025" at bounding box center [855, 233] width 1159 height 76
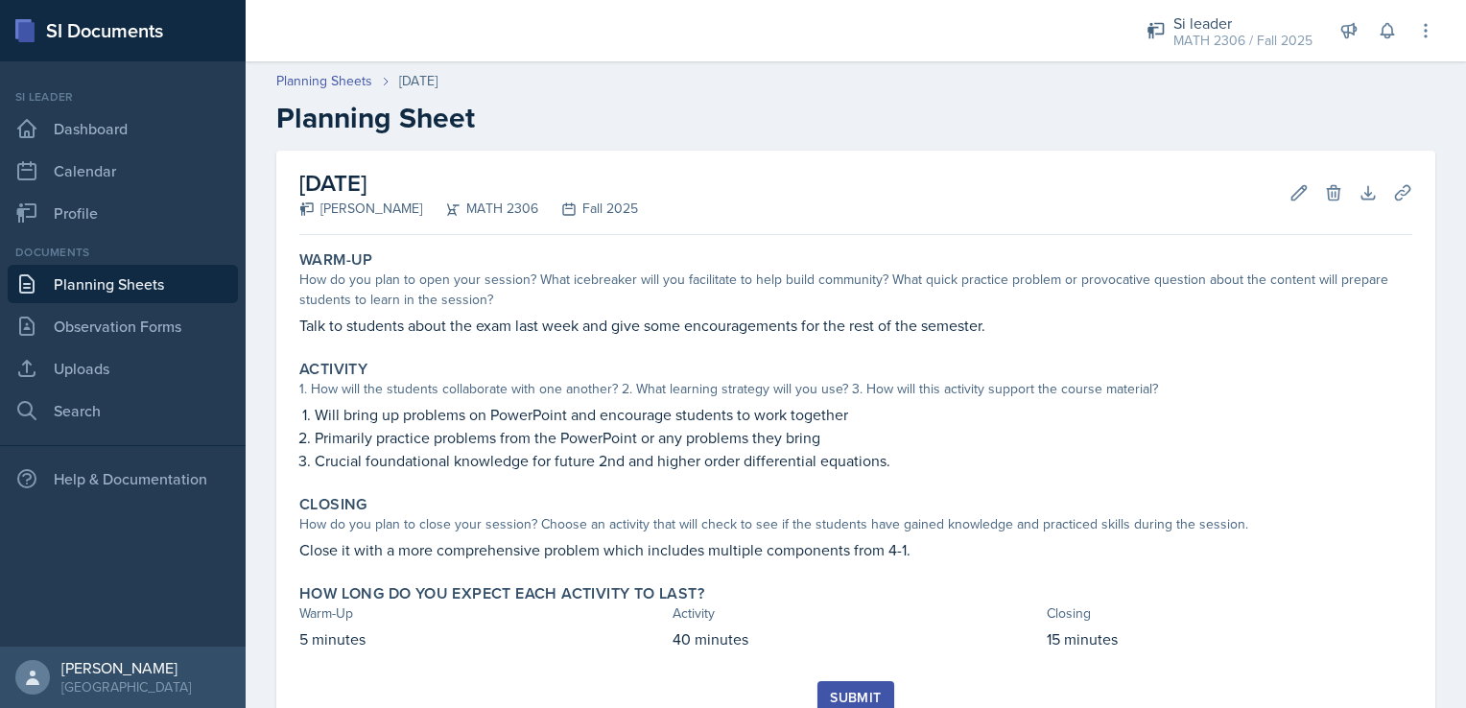
scroll to position [73, 0]
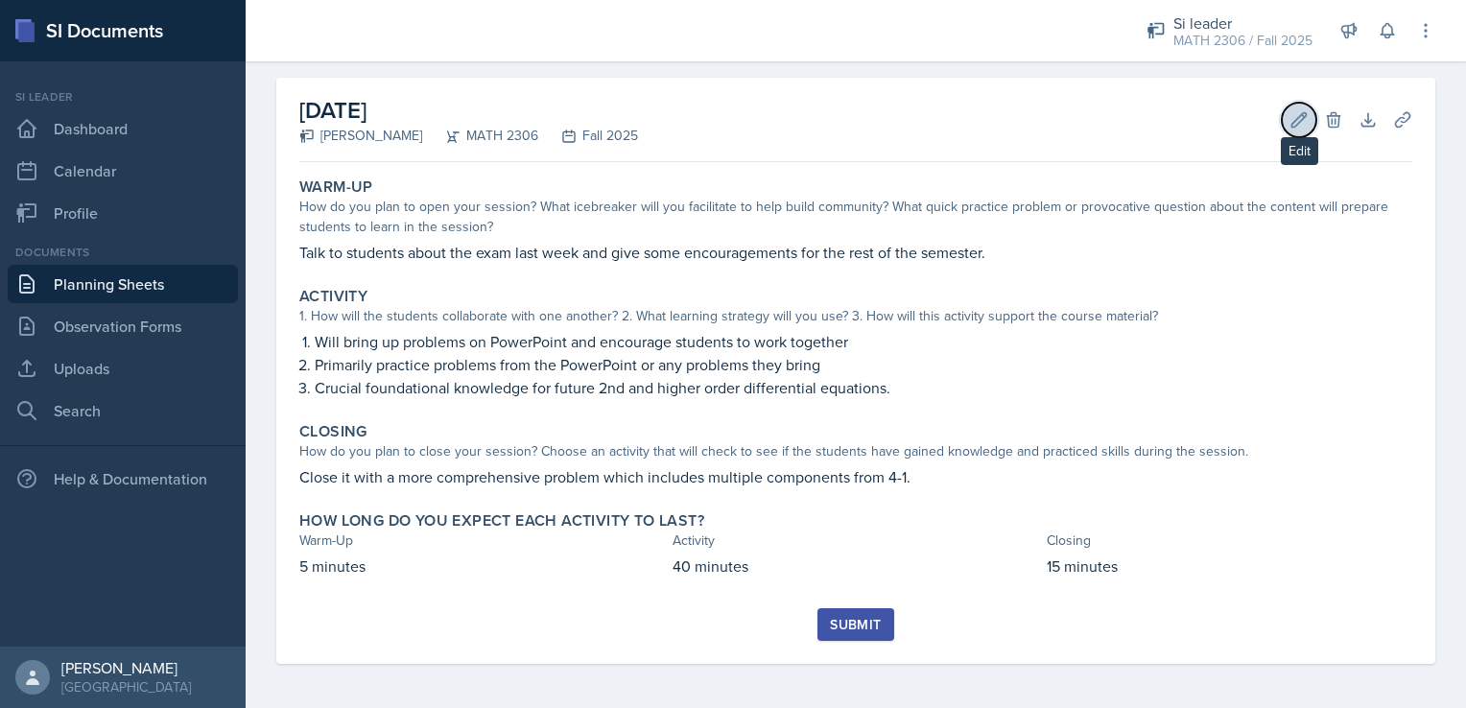
click at [1290, 120] on icon at bounding box center [1299, 119] width 19 height 19
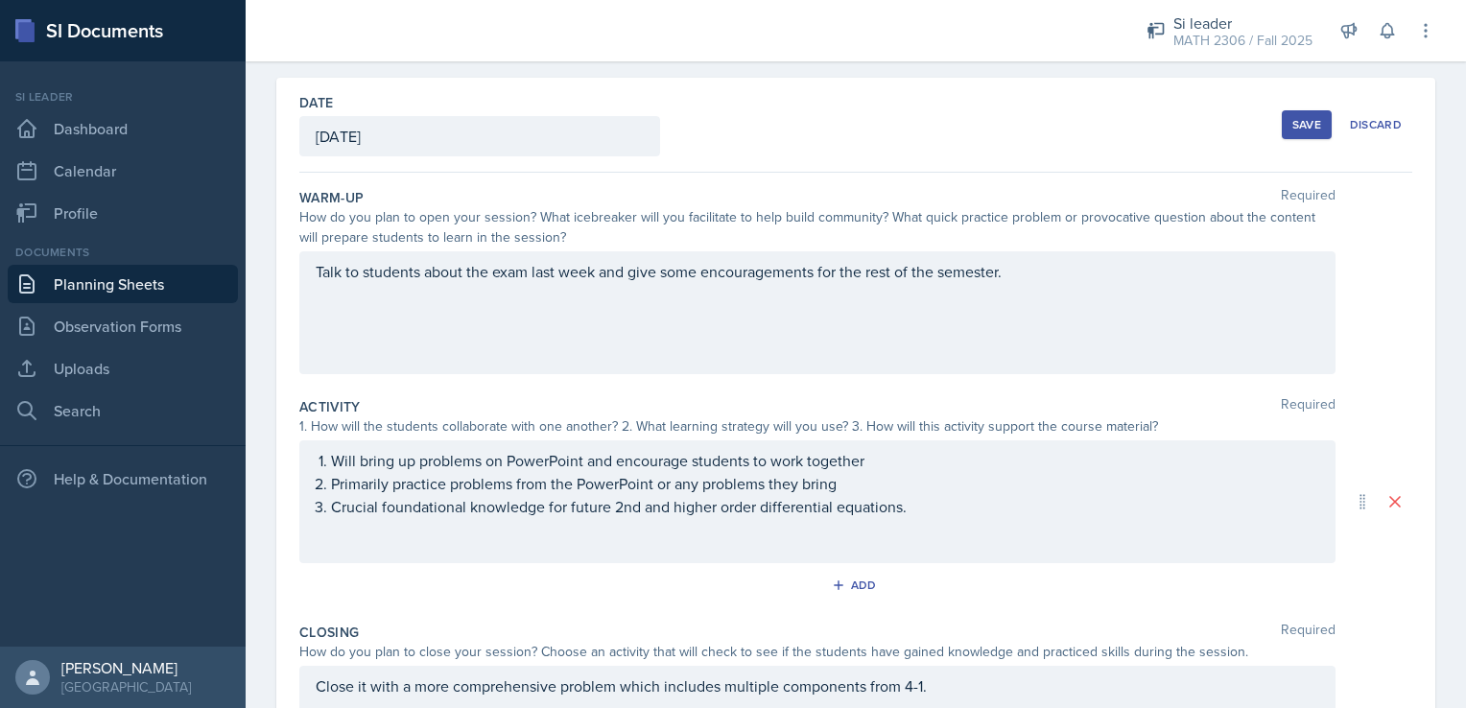
click at [1293, 124] on div "Save" at bounding box center [1307, 124] width 29 height 15
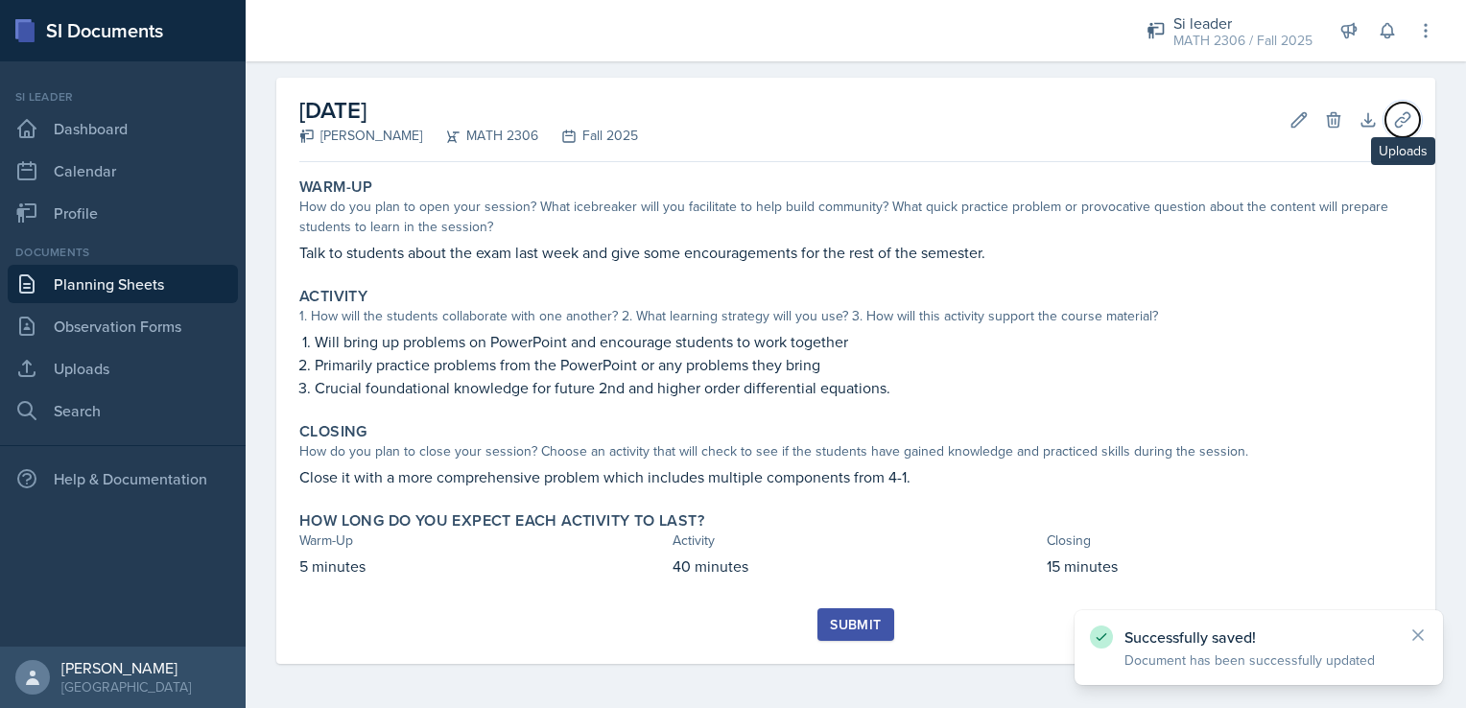
click at [1386, 129] on button "Uploads" at bounding box center [1403, 120] width 35 height 35
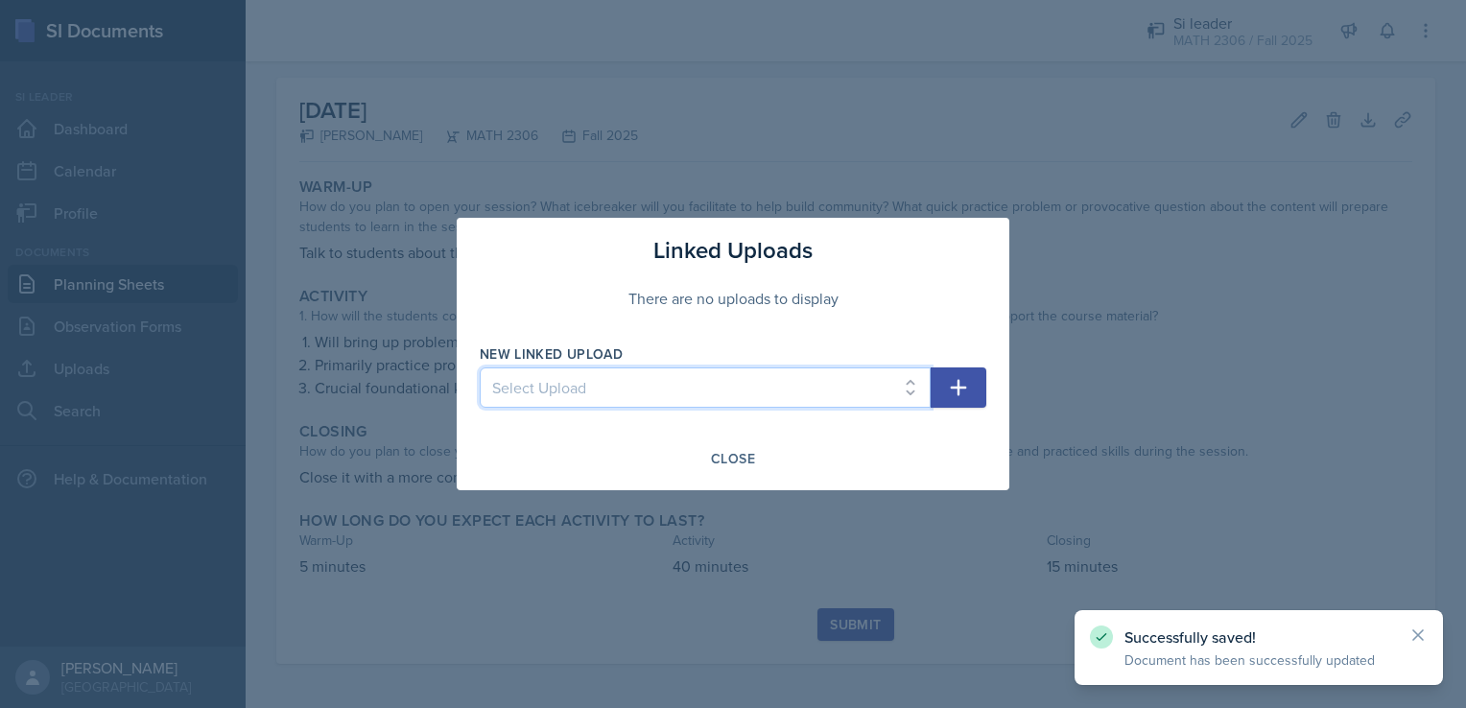
click at [747, 392] on select "Select Upload SIWeek1Session1ppt SIweek2s1ppt SIWeek2S2 SIWeek3s1 Week3s2 Week4…" at bounding box center [705, 388] width 451 height 40
select select "a194dad7-51ac-4d6c-9f32-9e9a0b2aaa2e"
click at [480, 368] on select "Select Upload SIWeek1Session1ppt SIweek2s1ppt SIWeek2S2 SIWeek3s1 Week3s2 Week4…" at bounding box center [705, 388] width 451 height 40
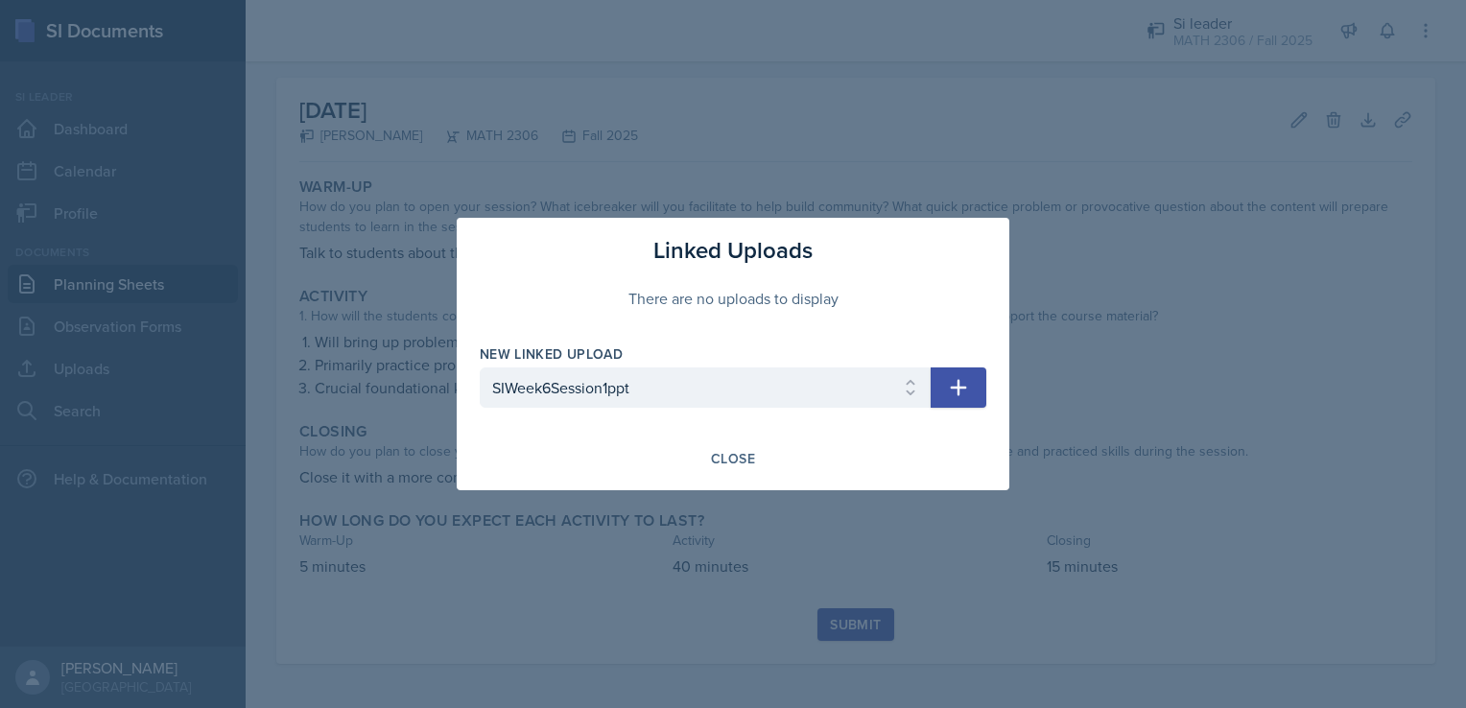
click at [963, 383] on icon "button" at bounding box center [958, 387] width 23 height 23
select select
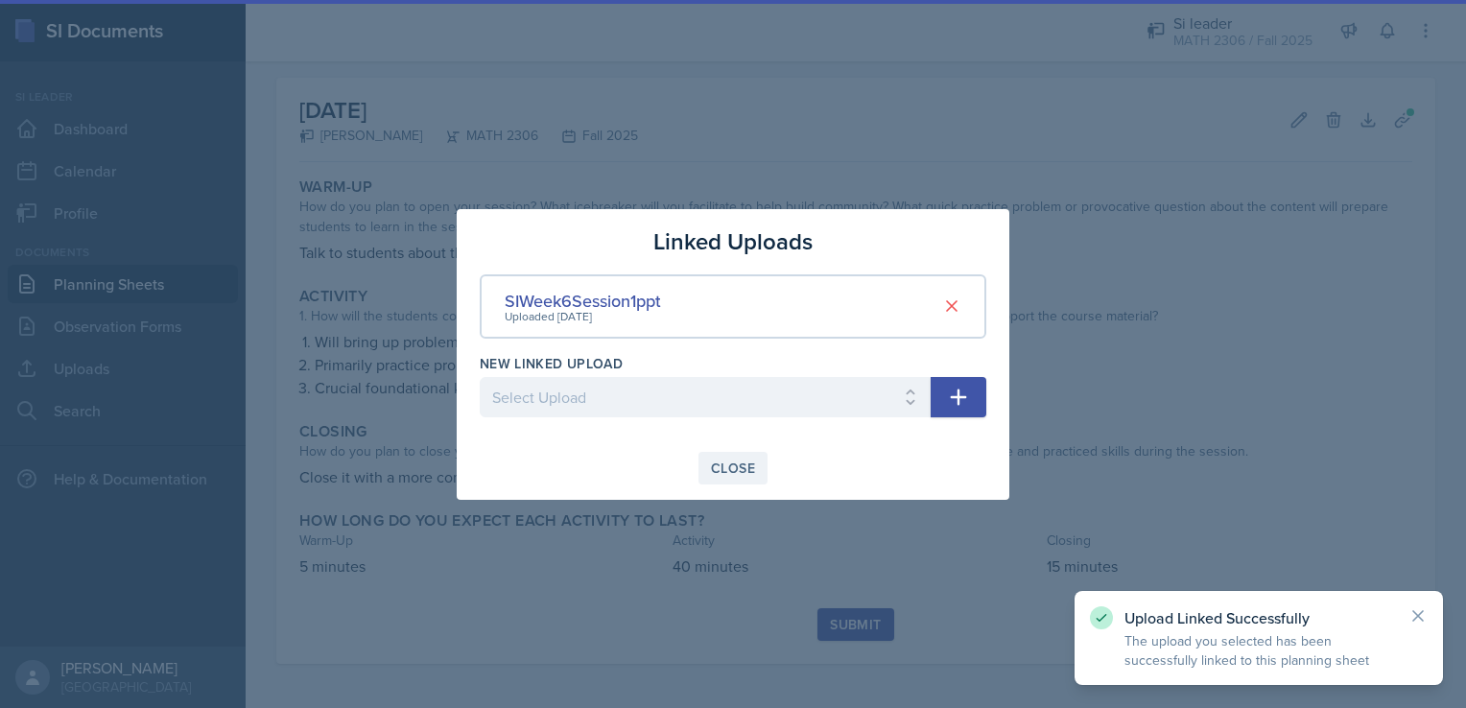
click at [744, 471] on div "Close" at bounding box center [733, 468] width 44 height 15
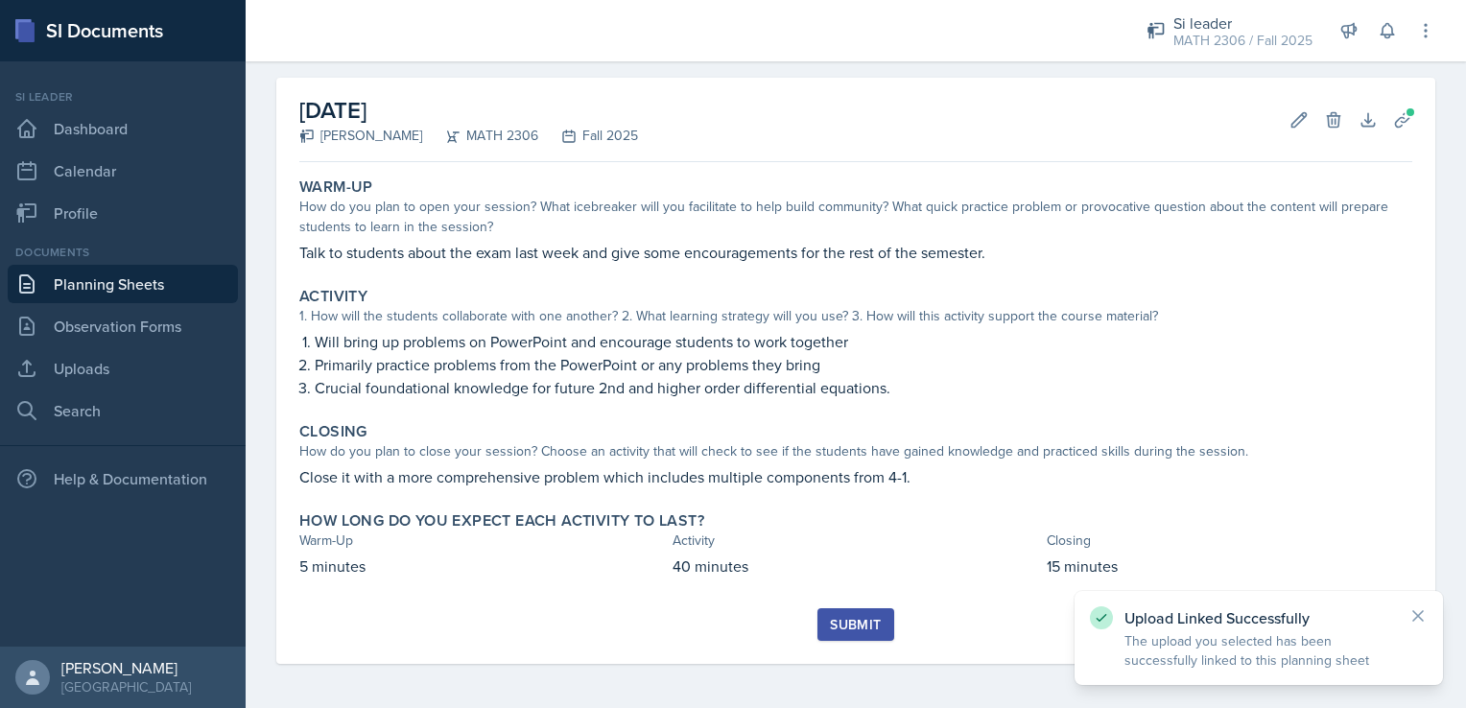
click at [835, 628] on div "Submit" at bounding box center [855, 624] width 51 height 15
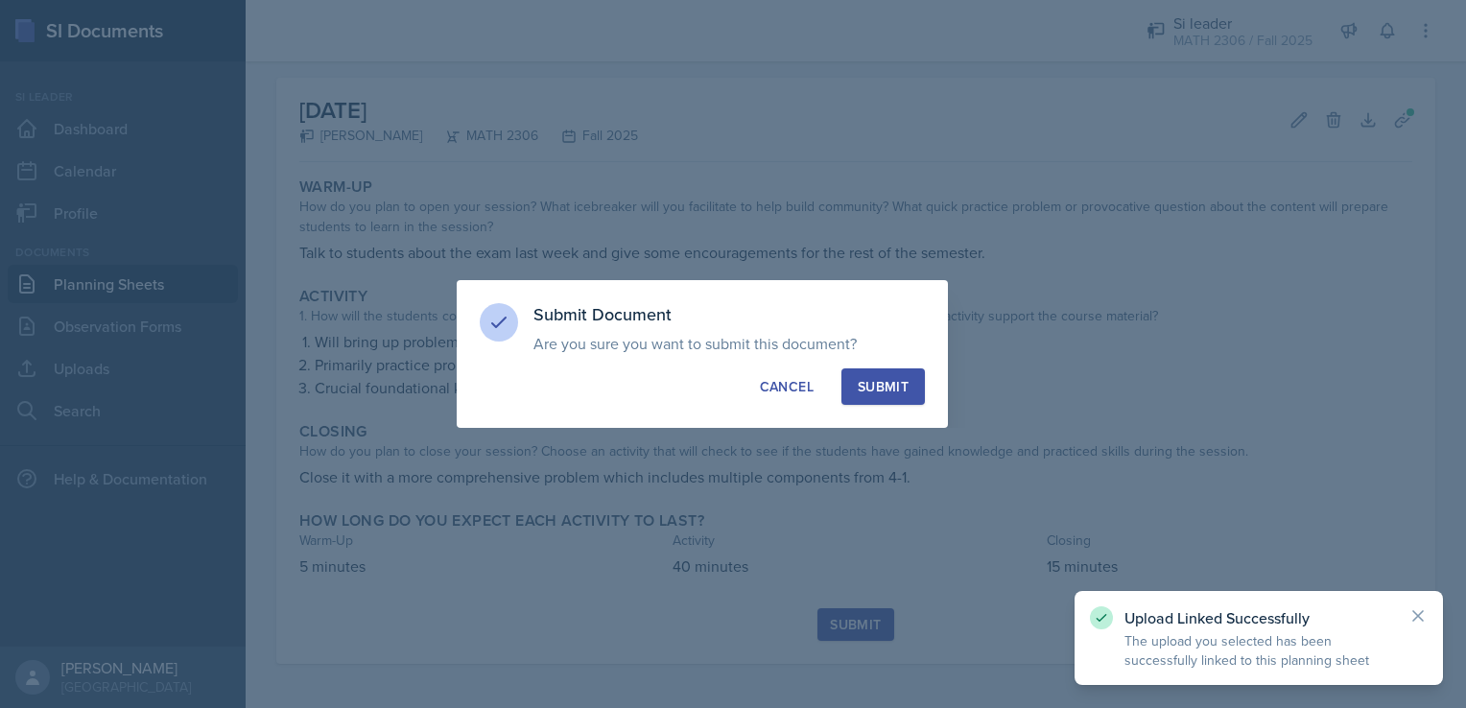
click at [890, 397] on button "Submit" at bounding box center [883, 386] width 83 height 36
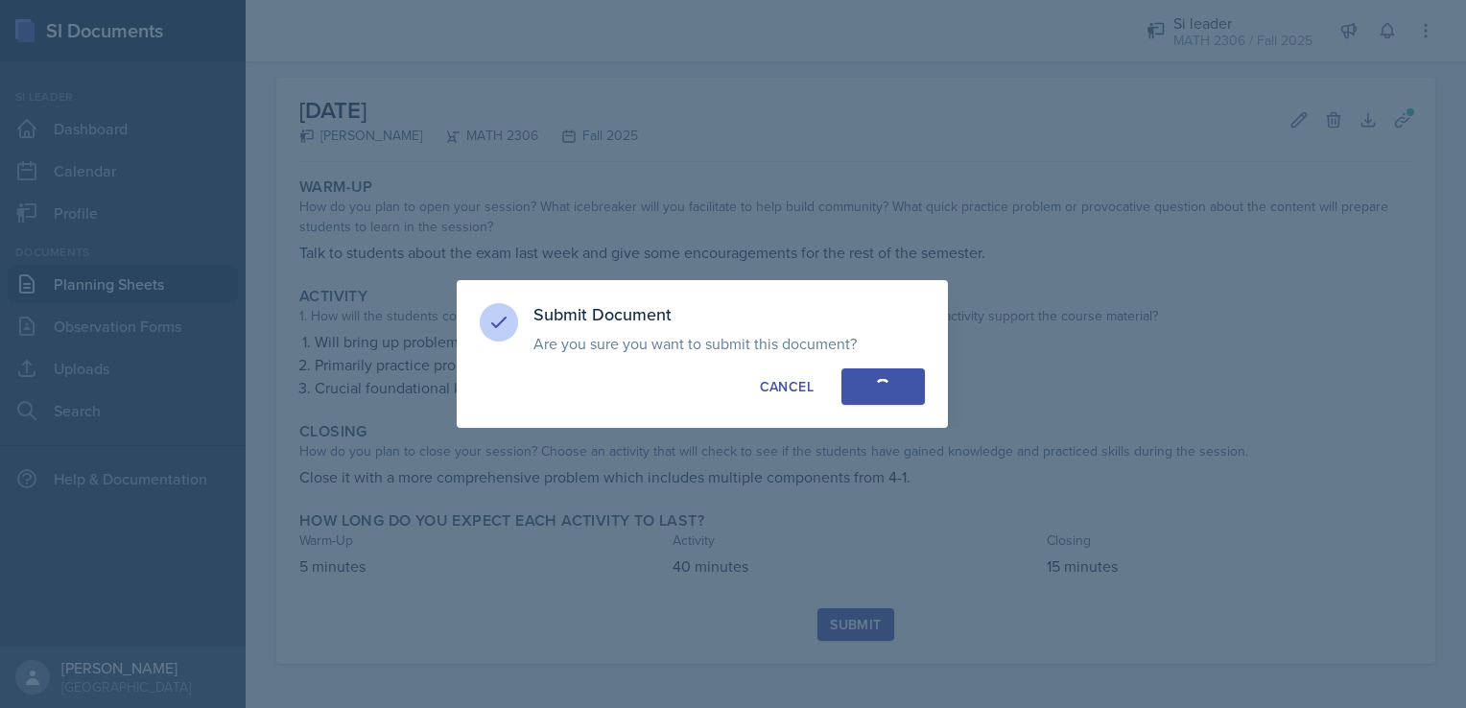
scroll to position [18, 0]
